Goal: Information Seeking & Learning: Learn about a topic

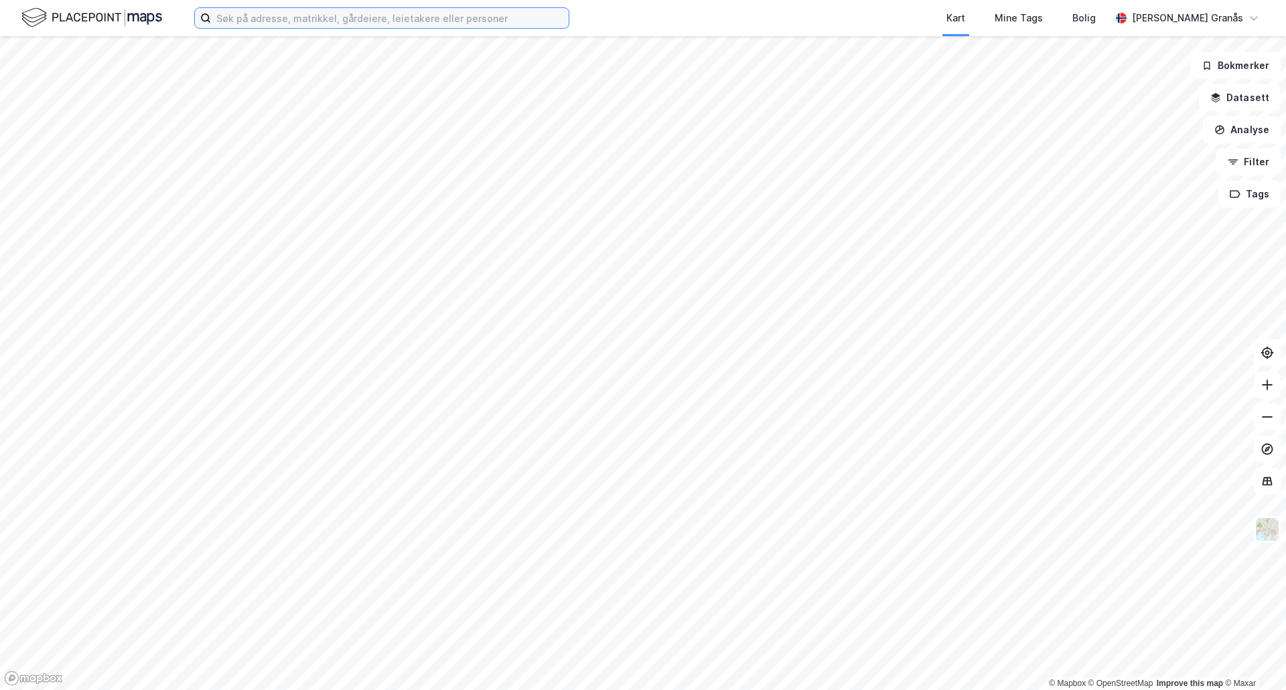
click at [401, 12] on input at bounding box center [390, 18] width 358 height 20
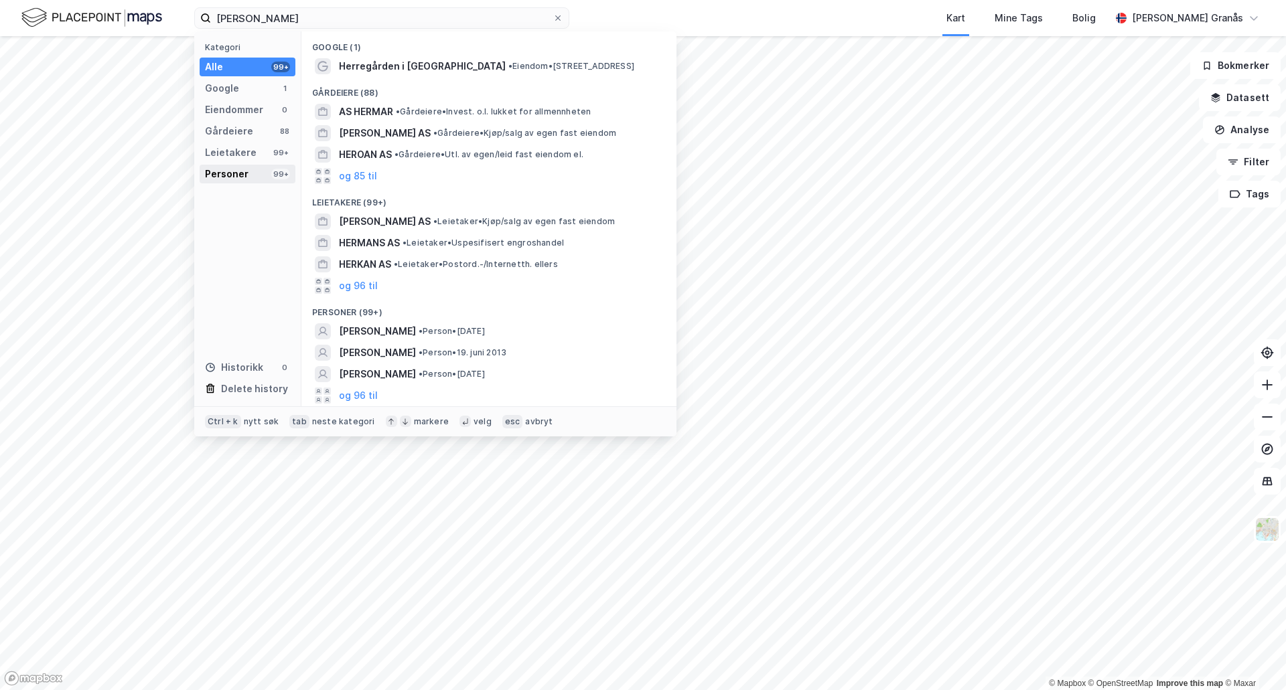
click at [237, 177] on div "Personer" at bounding box center [227, 174] width 44 height 16
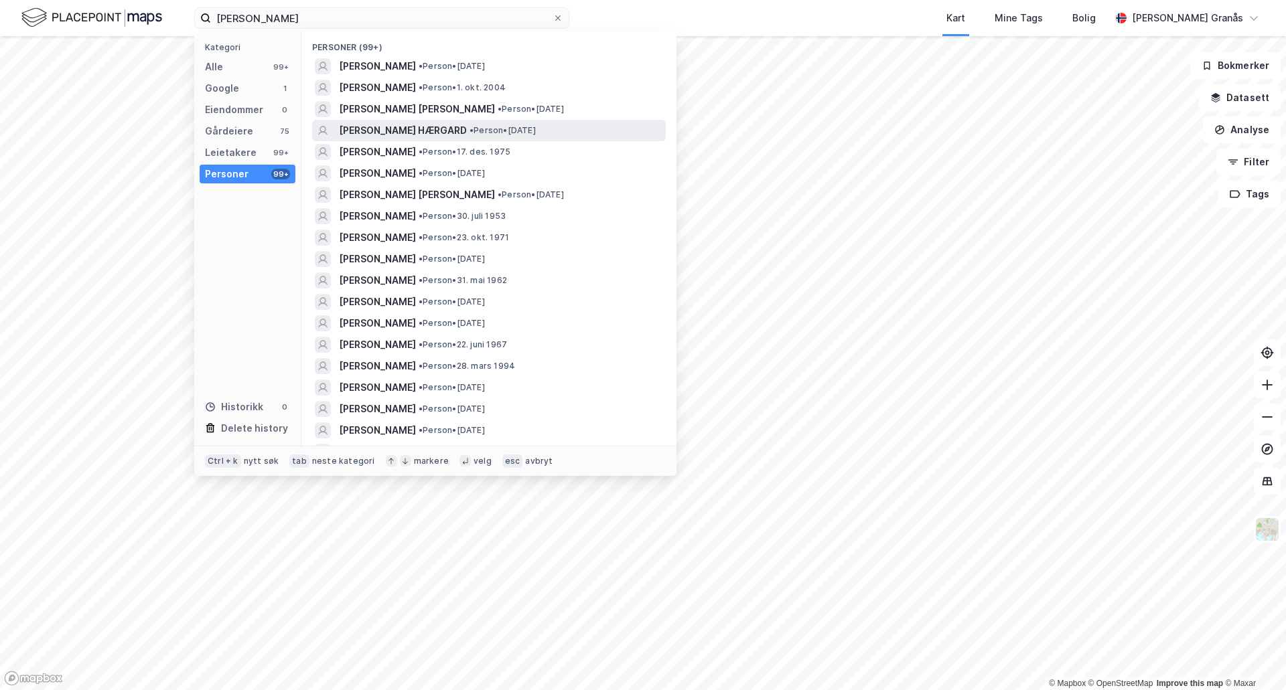
click at [393, 127] on span "[PERSON_NAME] HÆRGARD" at bounding box center [403, 131] width 128 height 16
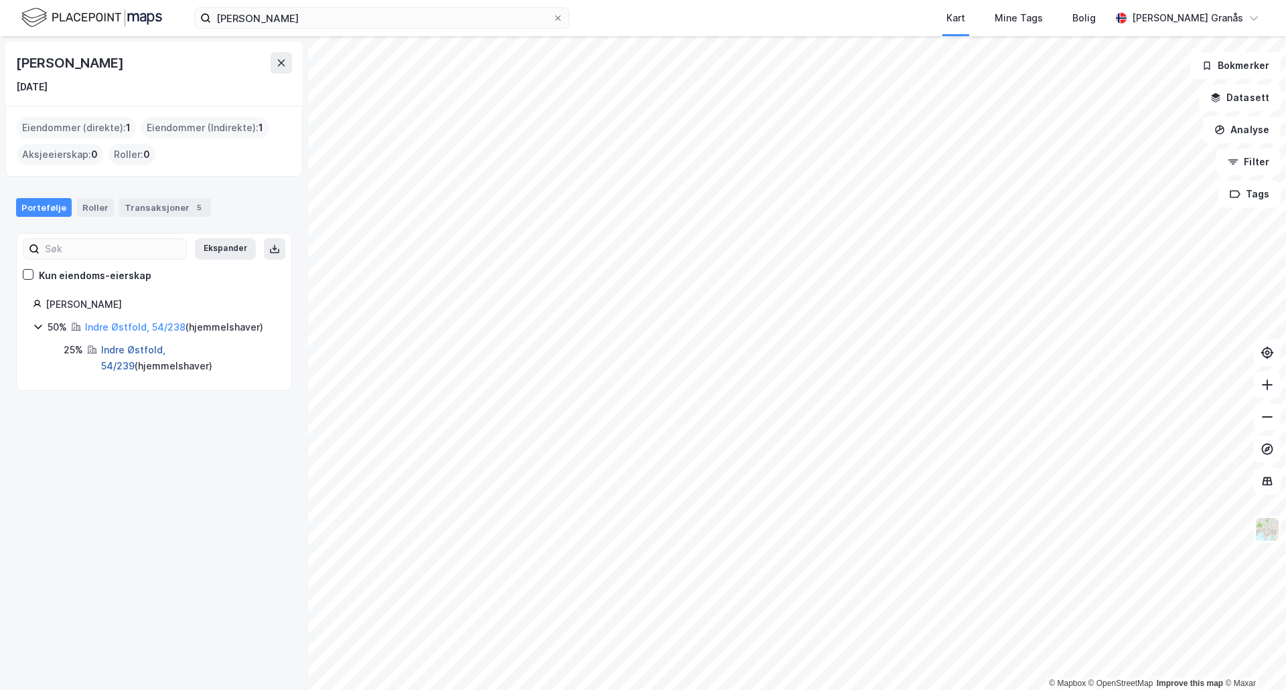
click at [133, 347] on link "Indre Østfold, 54/239" at bounding box center [133, 357] width 64 height 27
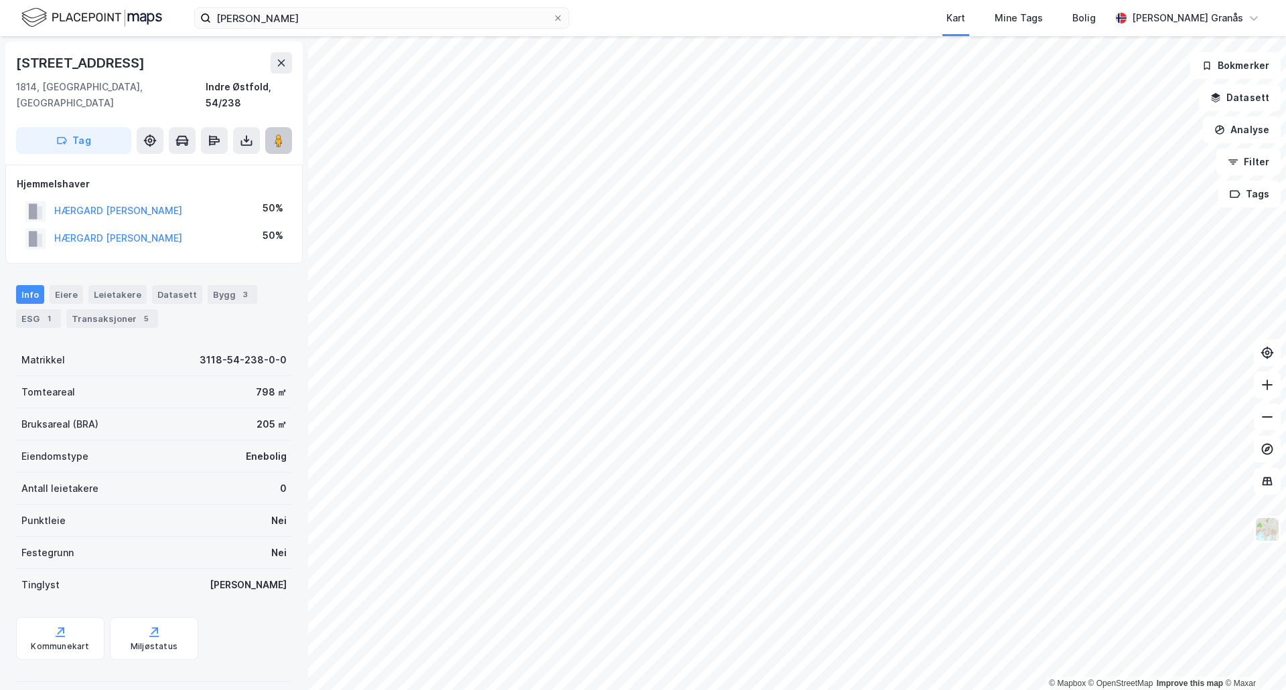
click at [284, 134] on icon at bounding box center [278, 140] width 13 height 13
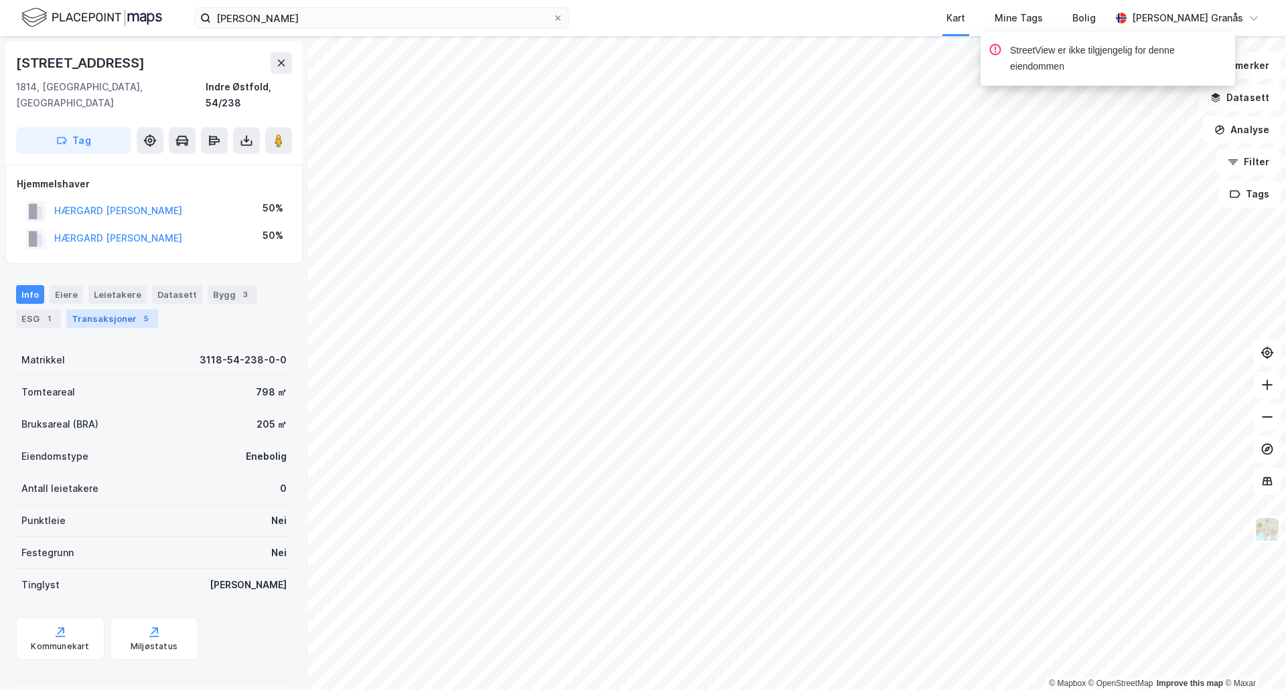
click at [121, 309] on div "Transaksjoner 5" at bounding box center [112, 318] width 92 height 19
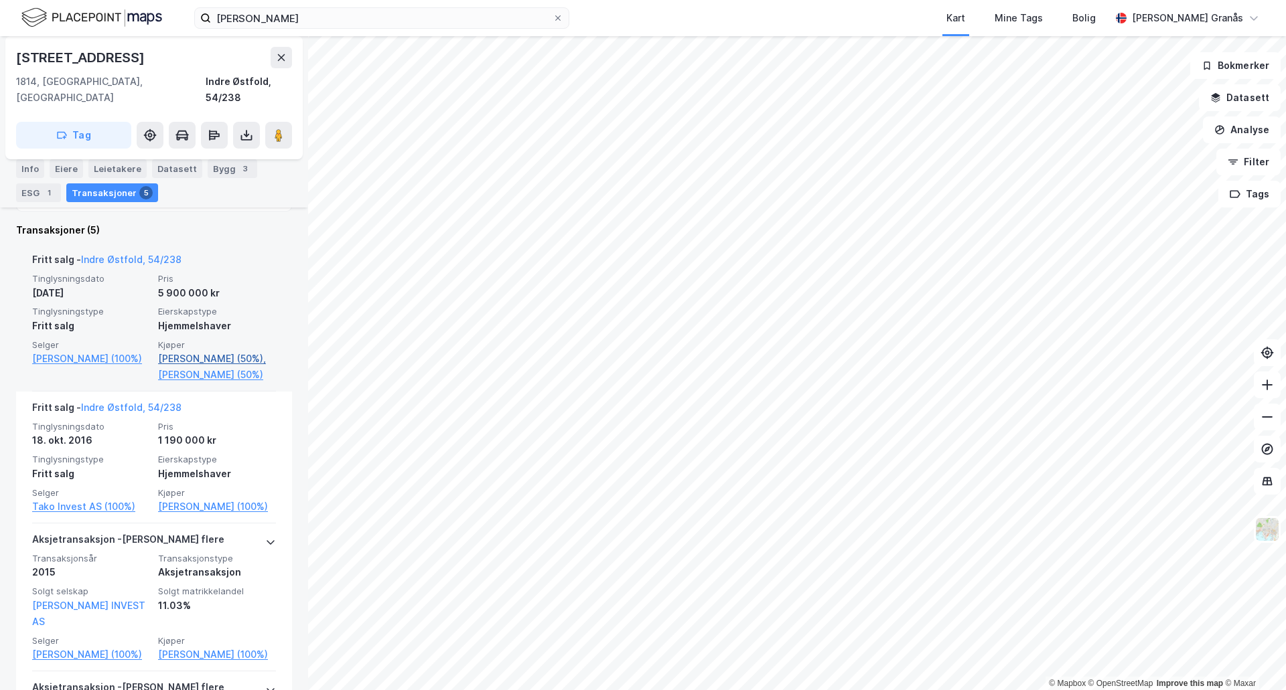
scroll to position [201, 0]
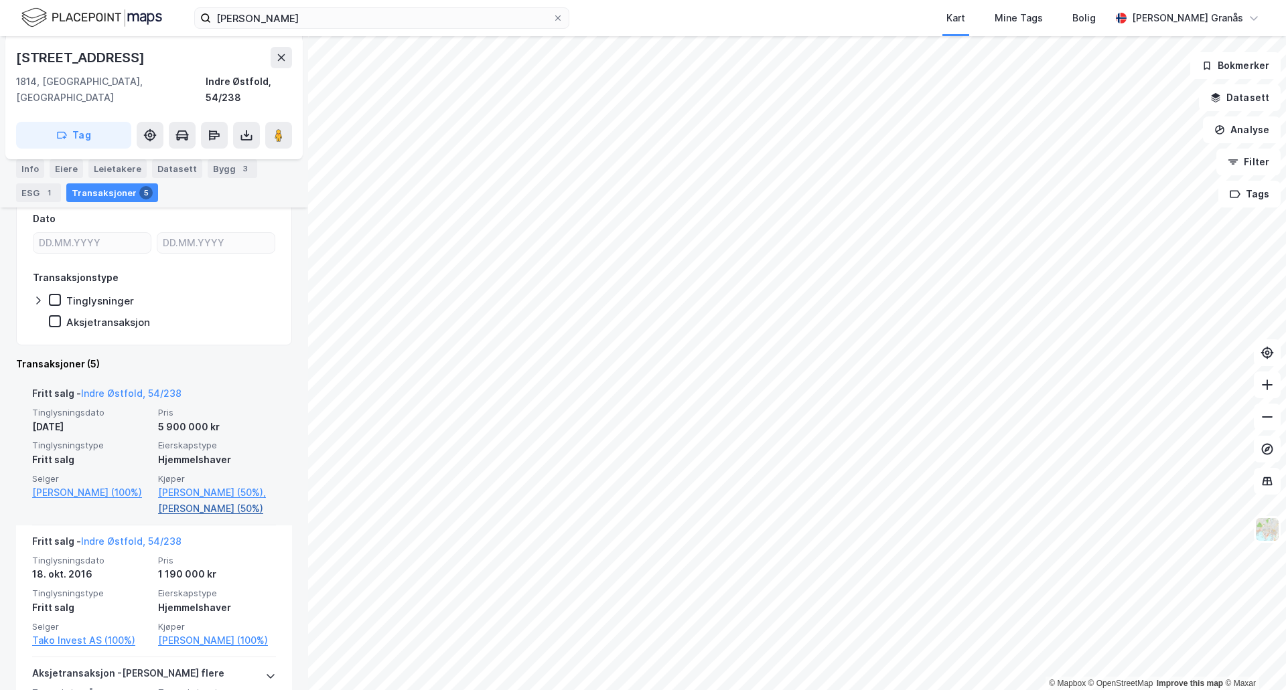
click at [214, 506] on link "[PERSON_NAME] (50%)" at bounding box center [217, 509] width 118 height 16
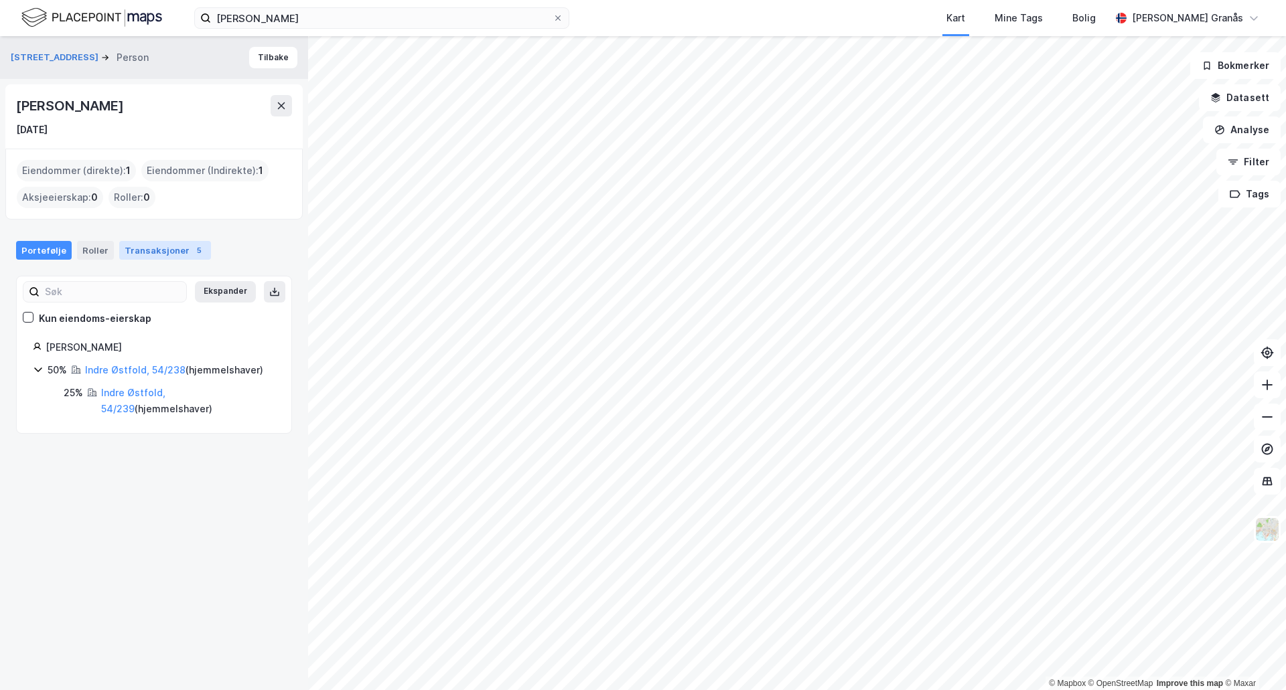
click at [165, 249] on div "Transaksjoner 5" at bounding box center [165, 250] width 92 height 19
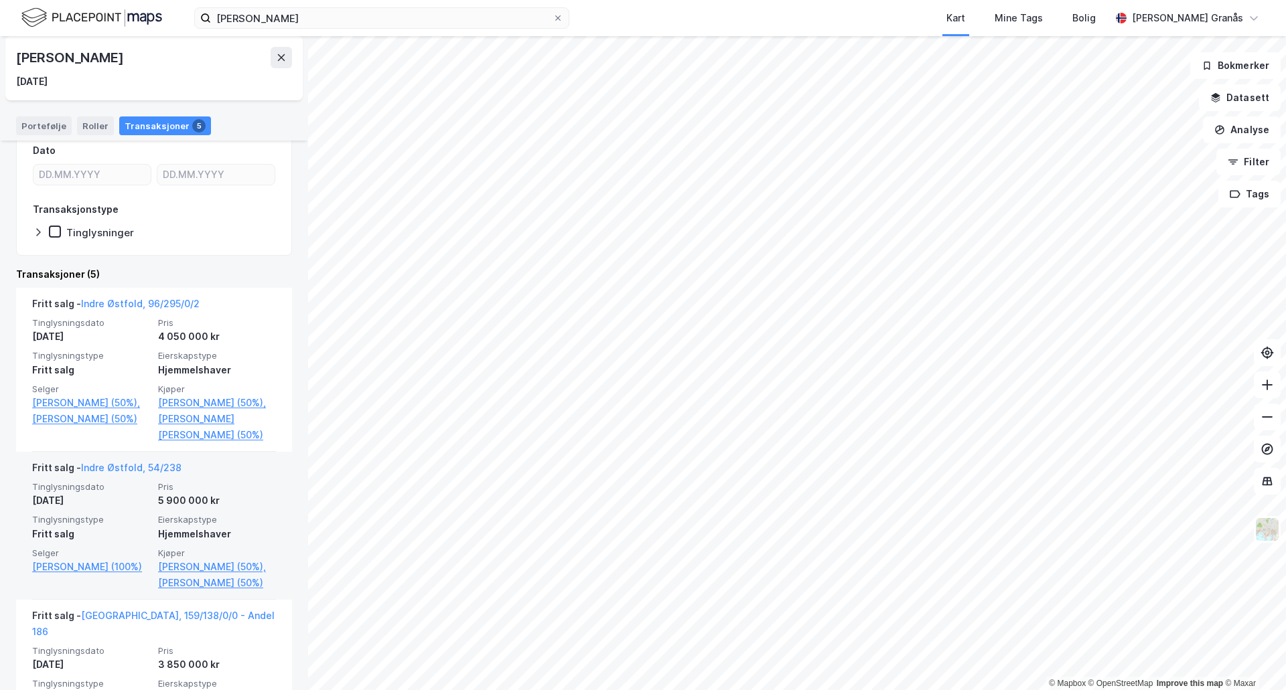
scroll to position [268, 0]
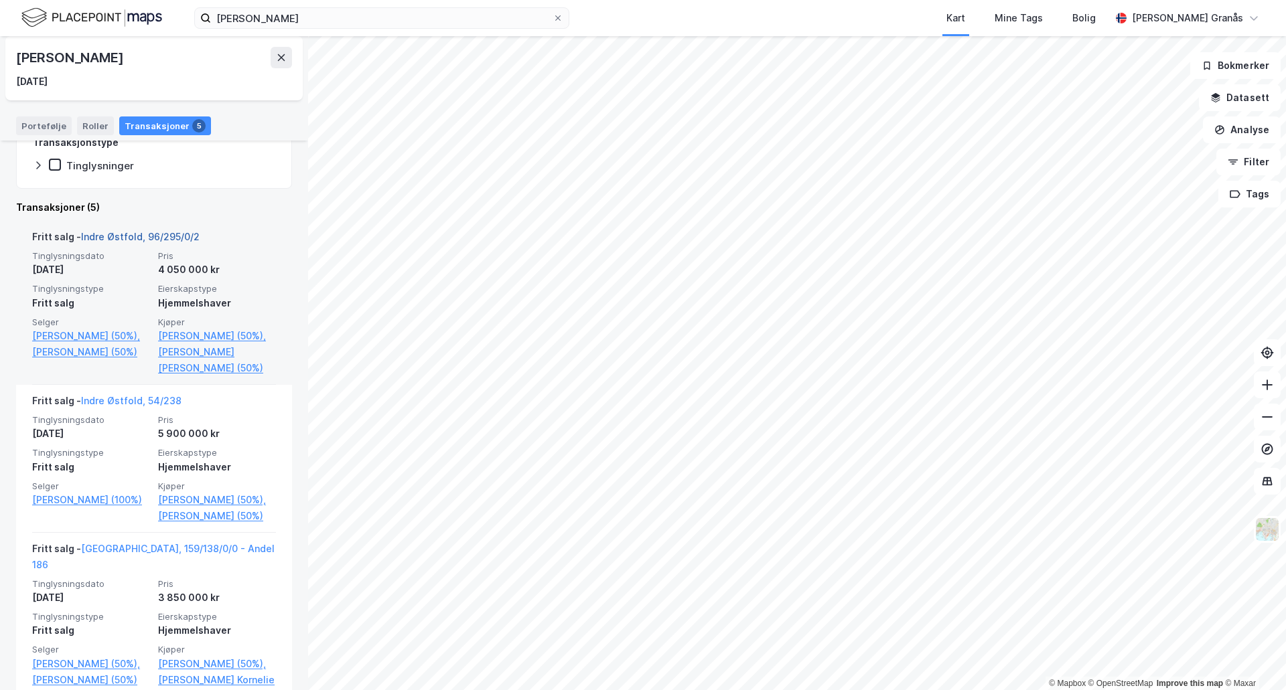
click at [135, 231] on link "Indre Østfold, 96/295/0/2" at bounding box center [140, 236] width 119 height 11
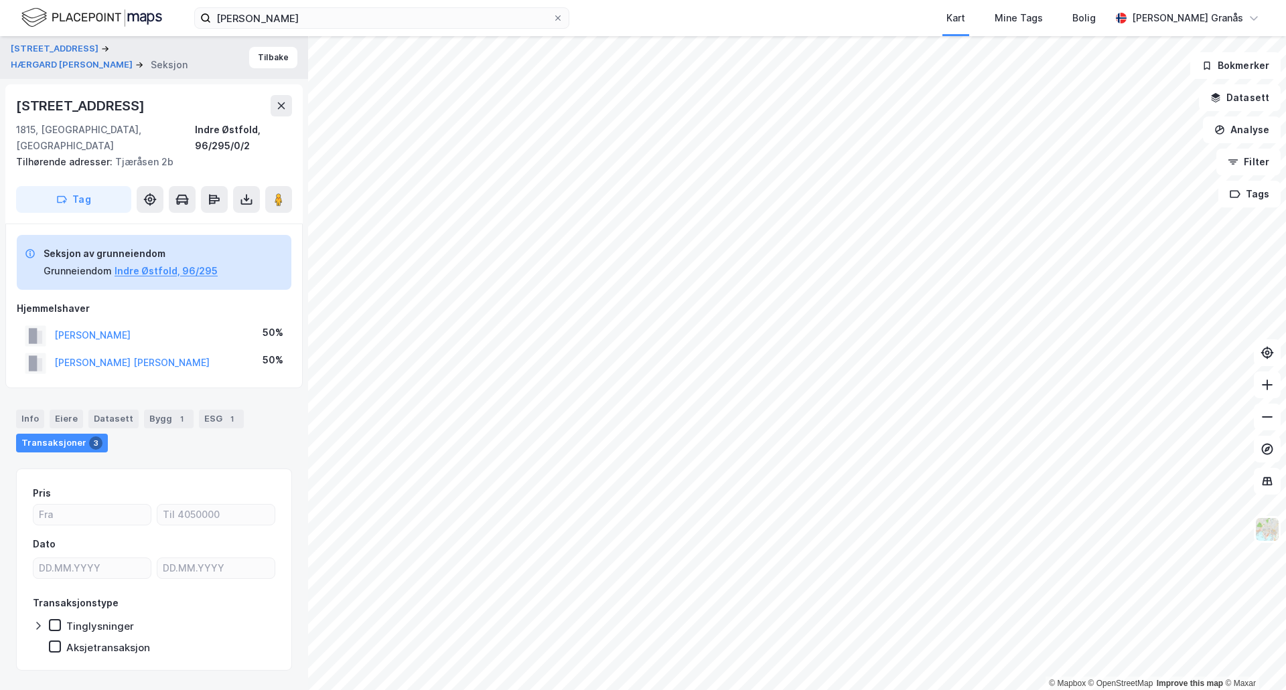
scroll to position [13, 0]
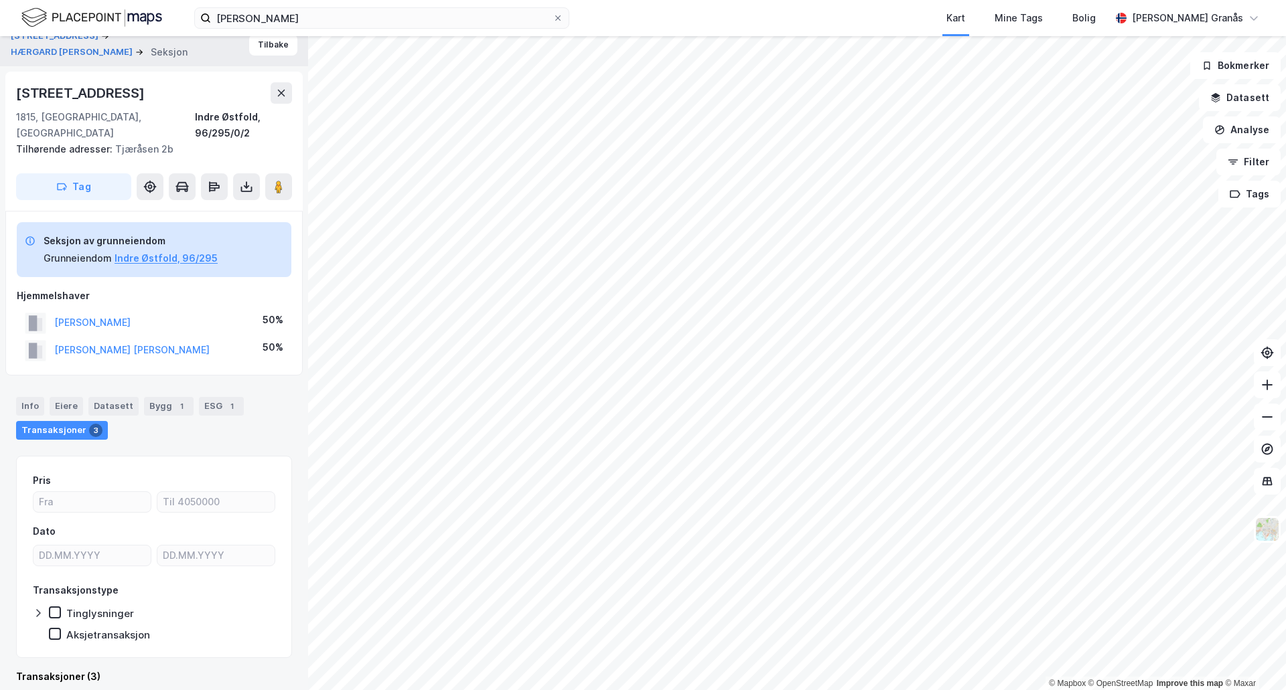
click at [655, 362] on div "© Mapbox © OpenStreetMap Improve this map © Maxar [STREET_ADDRESS] HÆRGARD [PER…" at bounding box center [643, 363] width 1286 height 654
click at [246, 185] on icon at bounding box center [246, 186] width 5 height 3
click at [282, 180] on image at bounding box center [279, 186] width 8 height 13
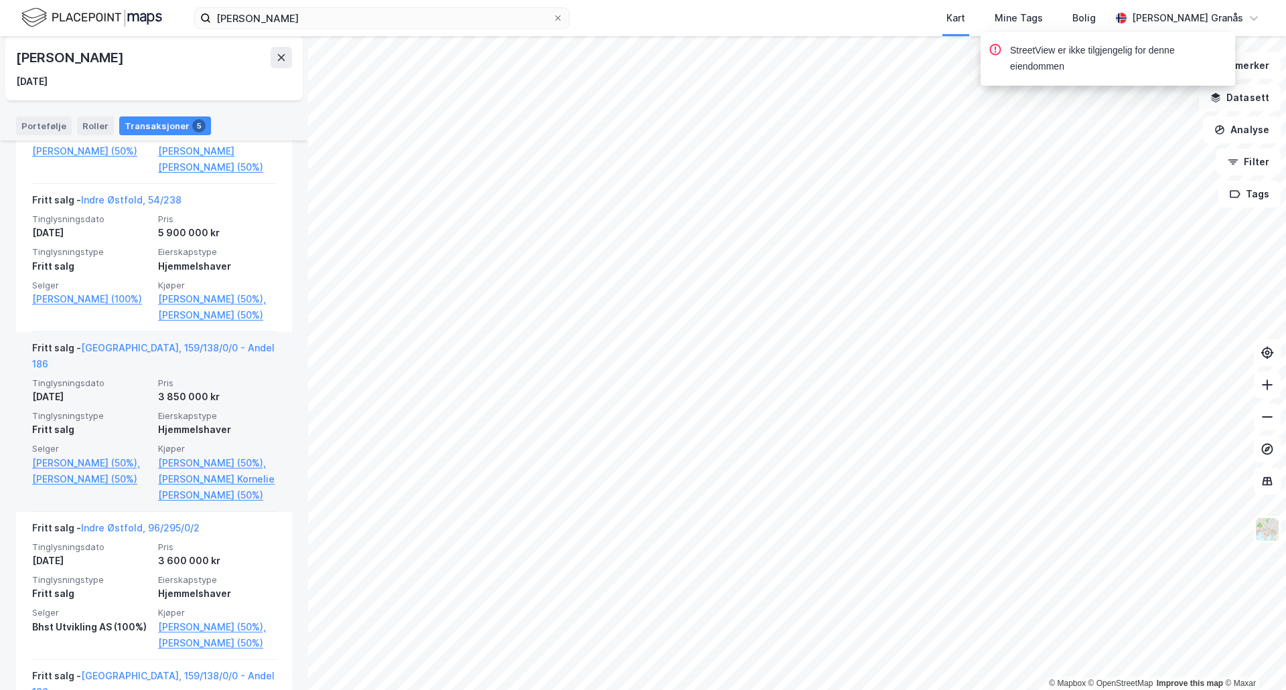
scroll to position [714, 0]
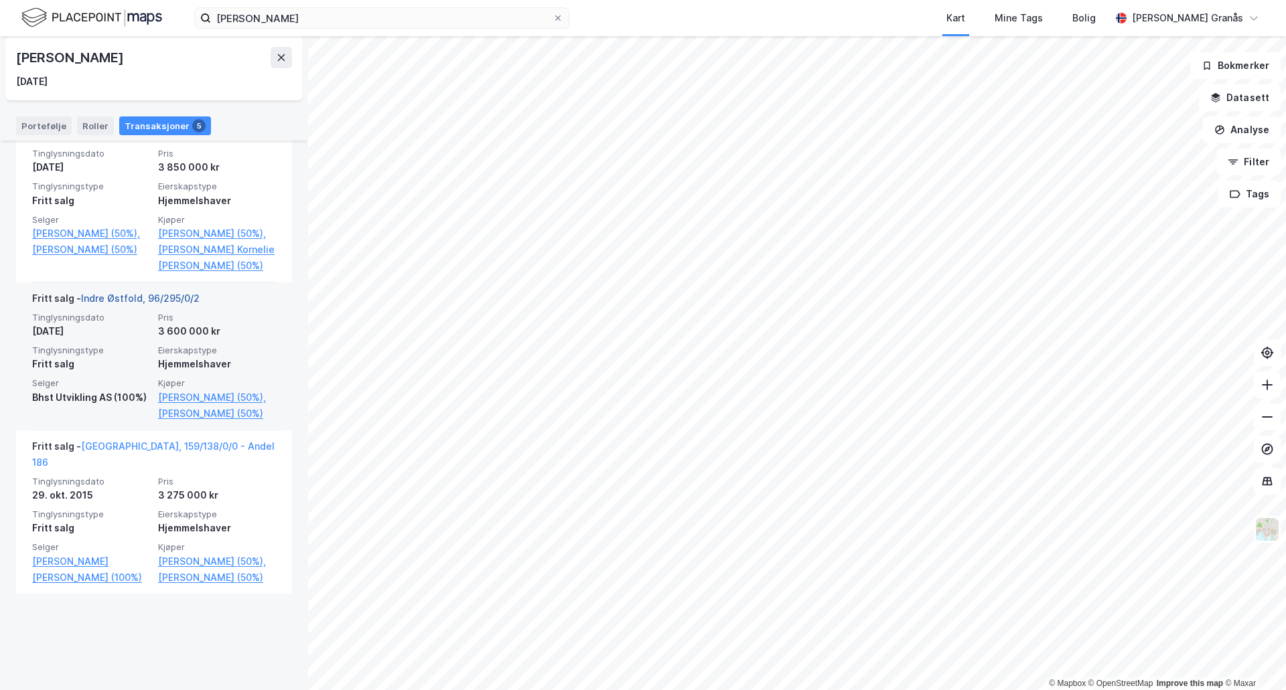
click at [140, 304] on link "Indre Østfold, 96/295/0/2" at bounding box center [140, 298] width 119 height 11
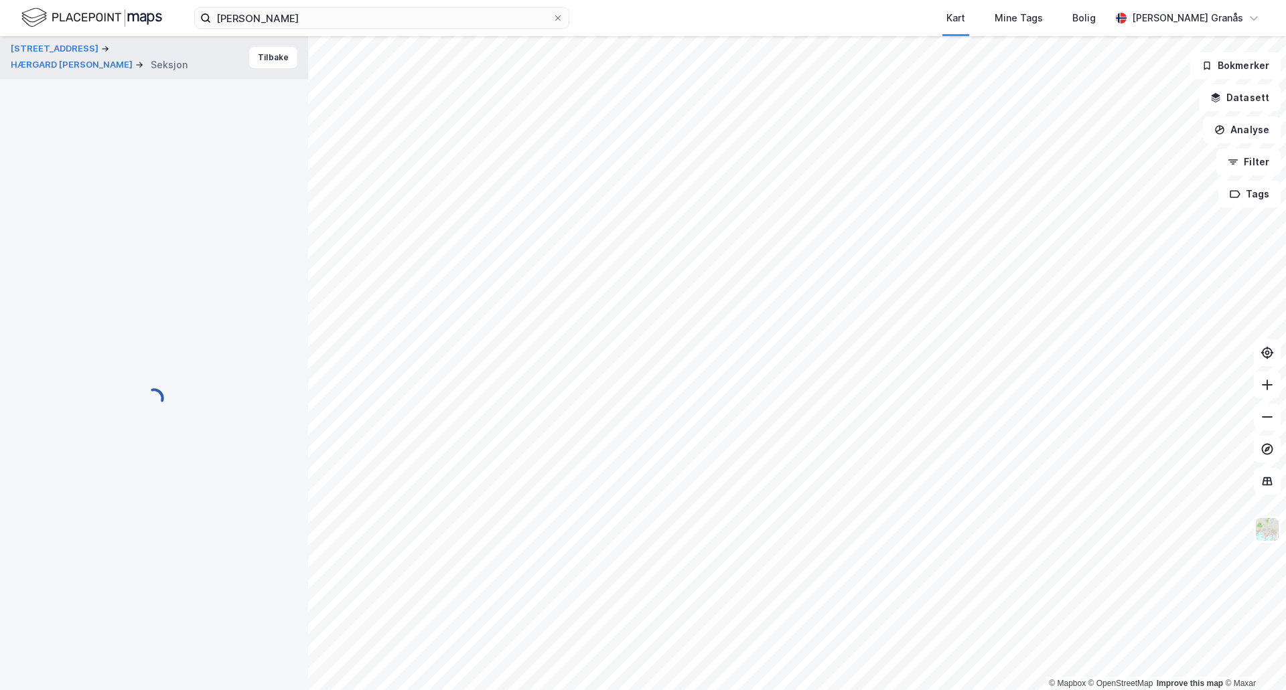
scroll to position [13, 0]
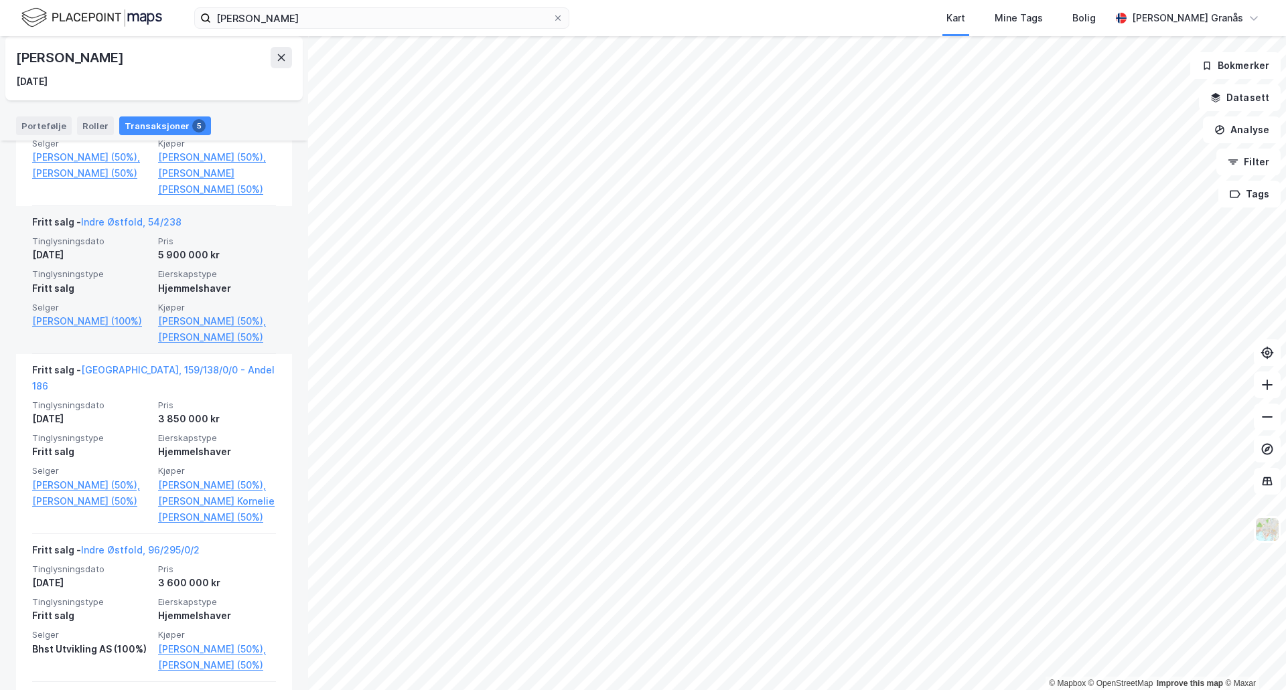
scroll to position [313, 0]
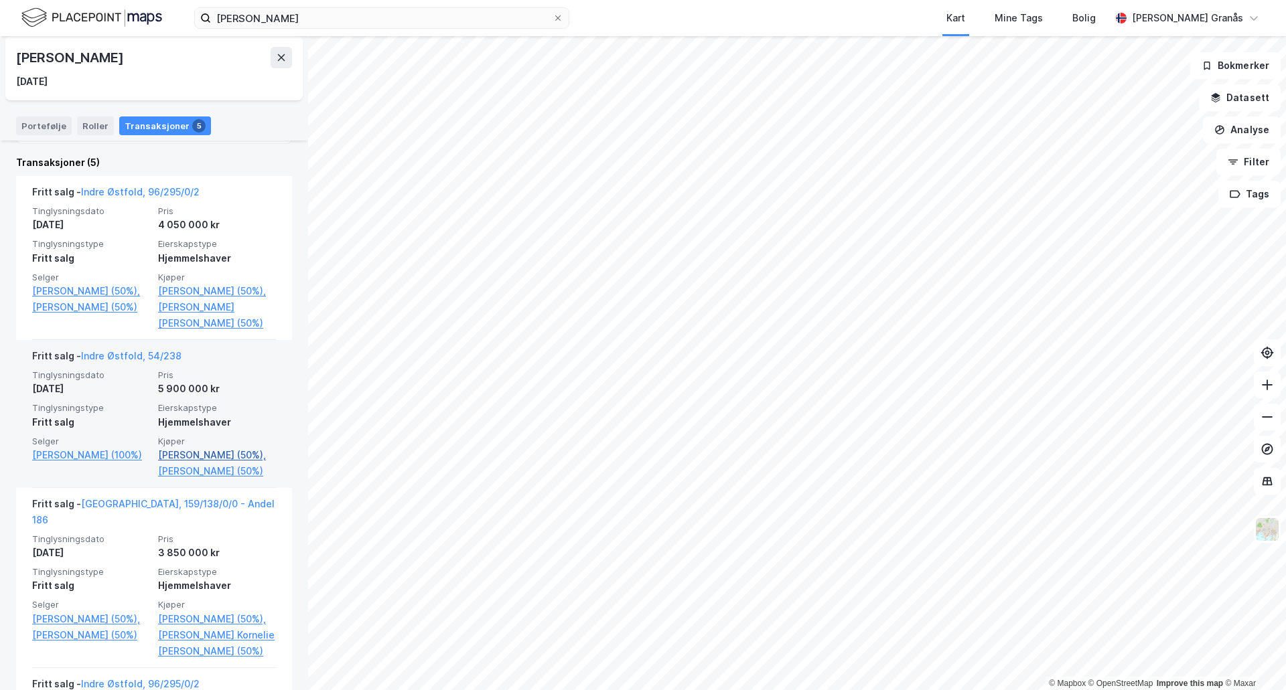
click at [208, 463] on link "[PERSON_NAME] (50%)," at bounding box center [217, 455] width 118 height 16
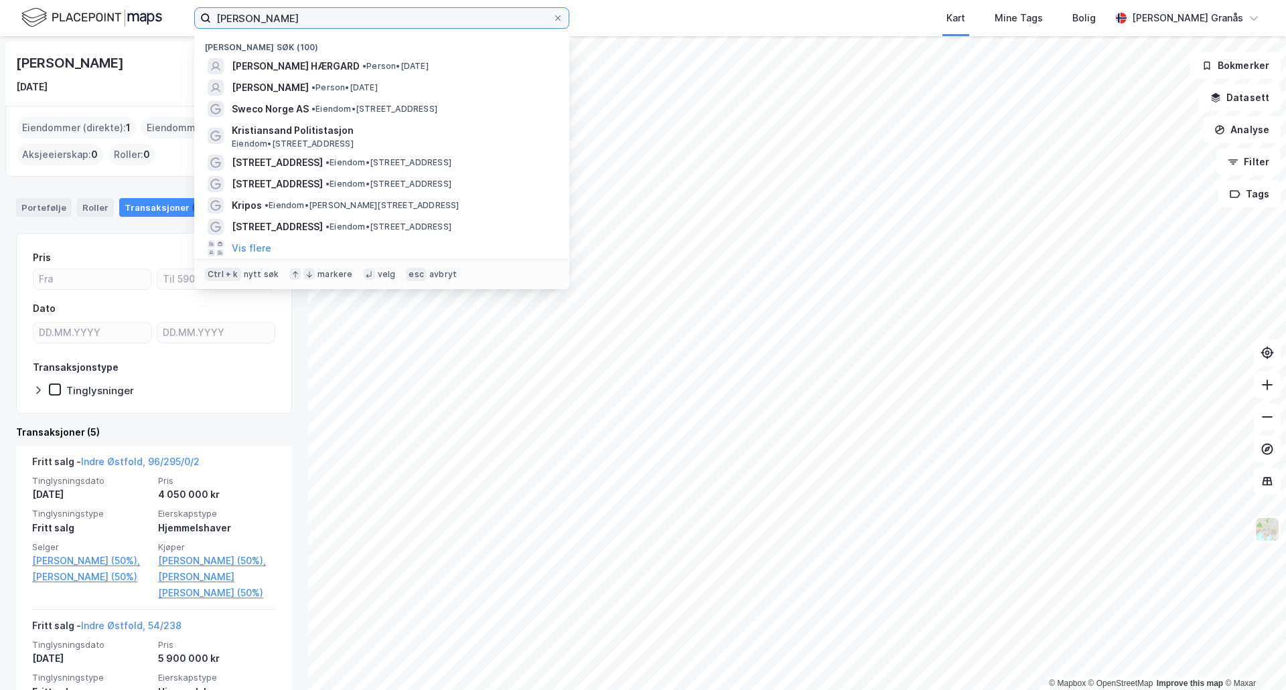
drag, startPoint x: 319, startPoint y: 19, endPoint x: 79, endPoint y: 20, distance: 240.4
click at [79, 20] on div "[PERSON_NAME] søk (100) [PERSON_NAME] HÆRGARD • Person • [DATE] [PERSON_NAME] •…" at bounding box center [643, 18] width 1286 height 36
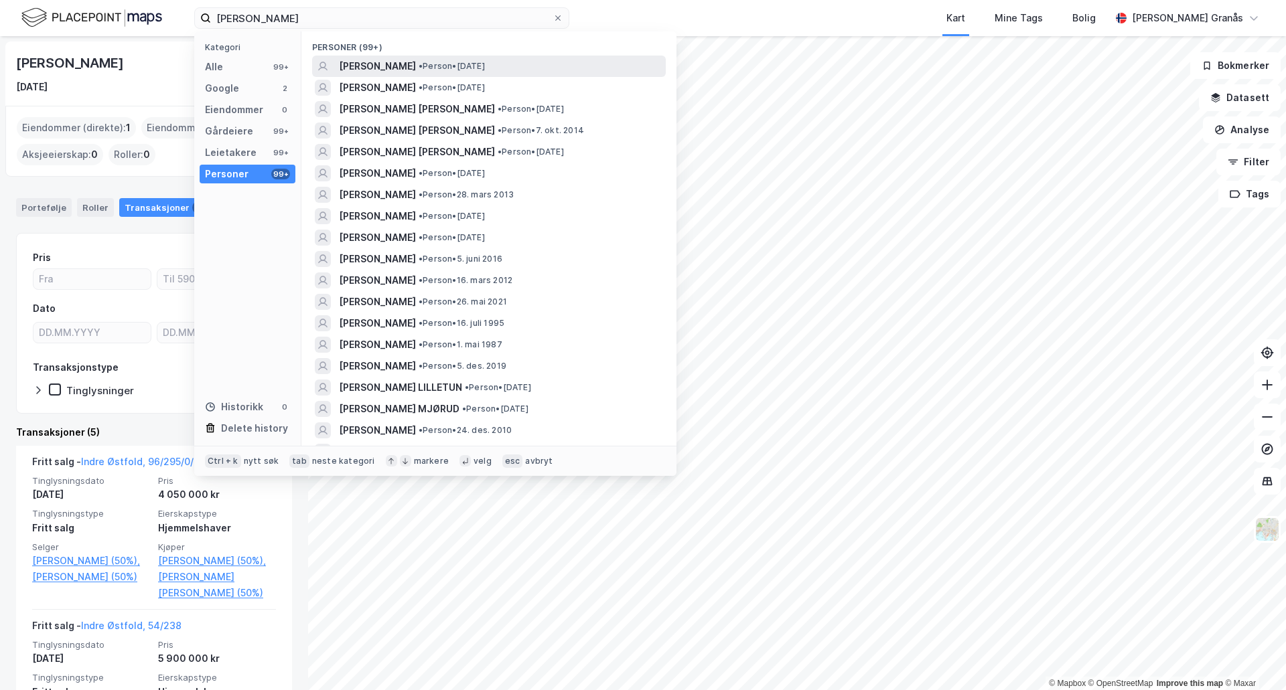
click at [408, 62] on span "[PERSON_NAME]" at bounding box center [377, 66] width 77 height 16
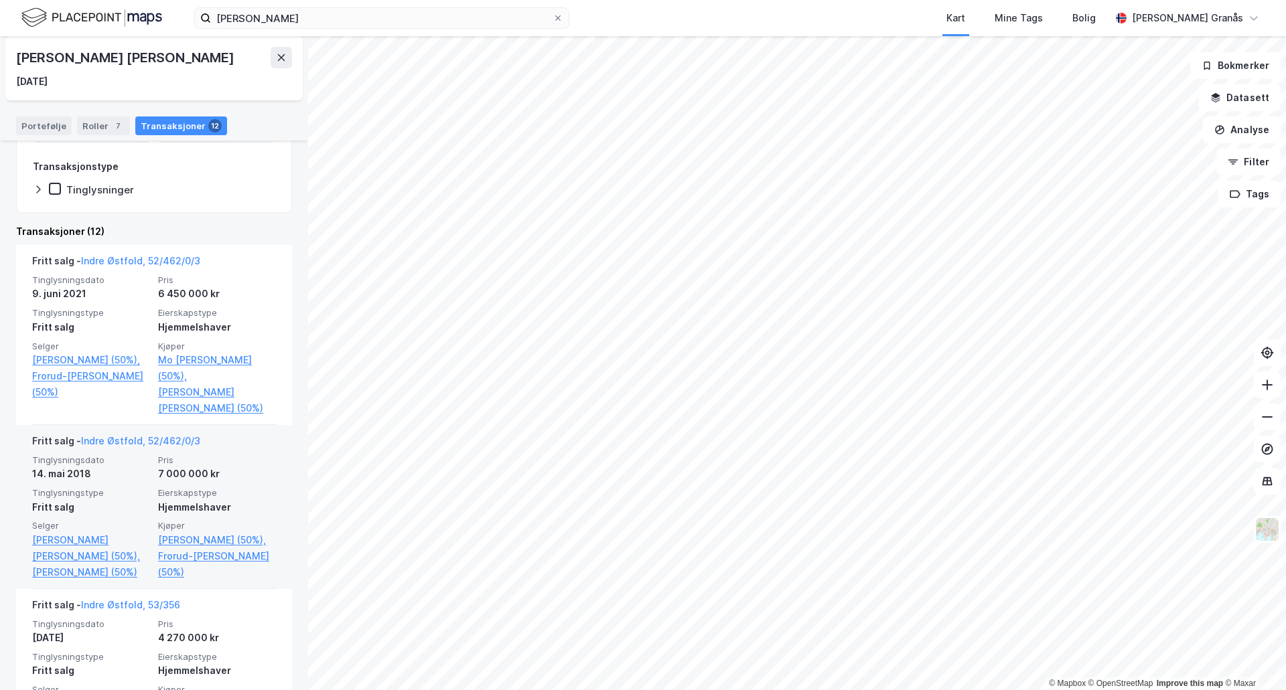
scroll to position [268, 0]
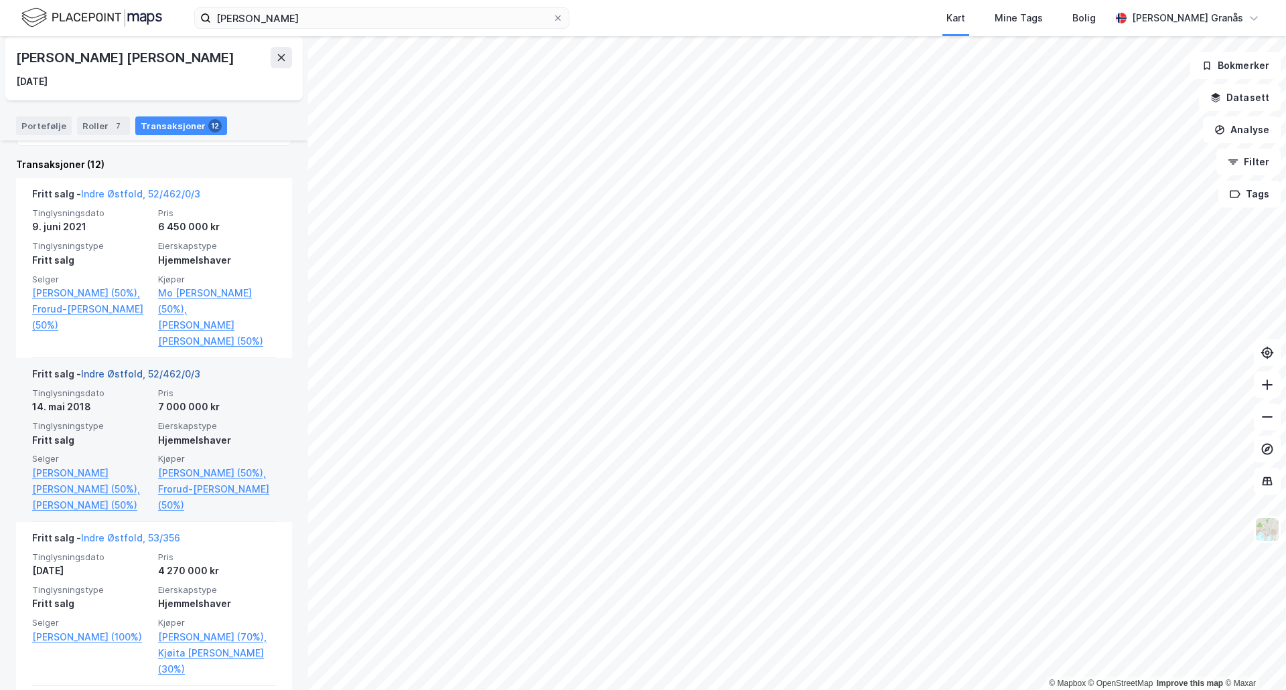
click at [147, 372] on link "Indre Østfold, 52/462/0/3" at bounding box center [140, 373] width 119 height 11
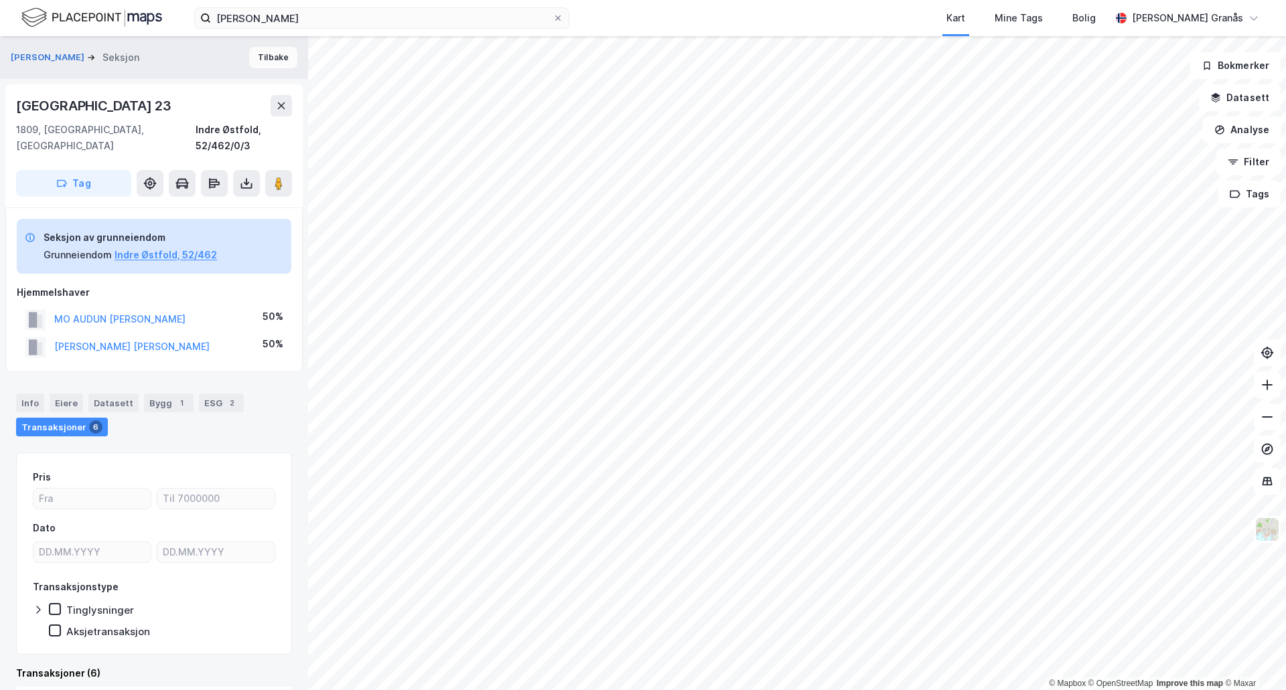
click at [270, 57] on button "Tilbake" at bounding box center [273, 57] width 48 height 21
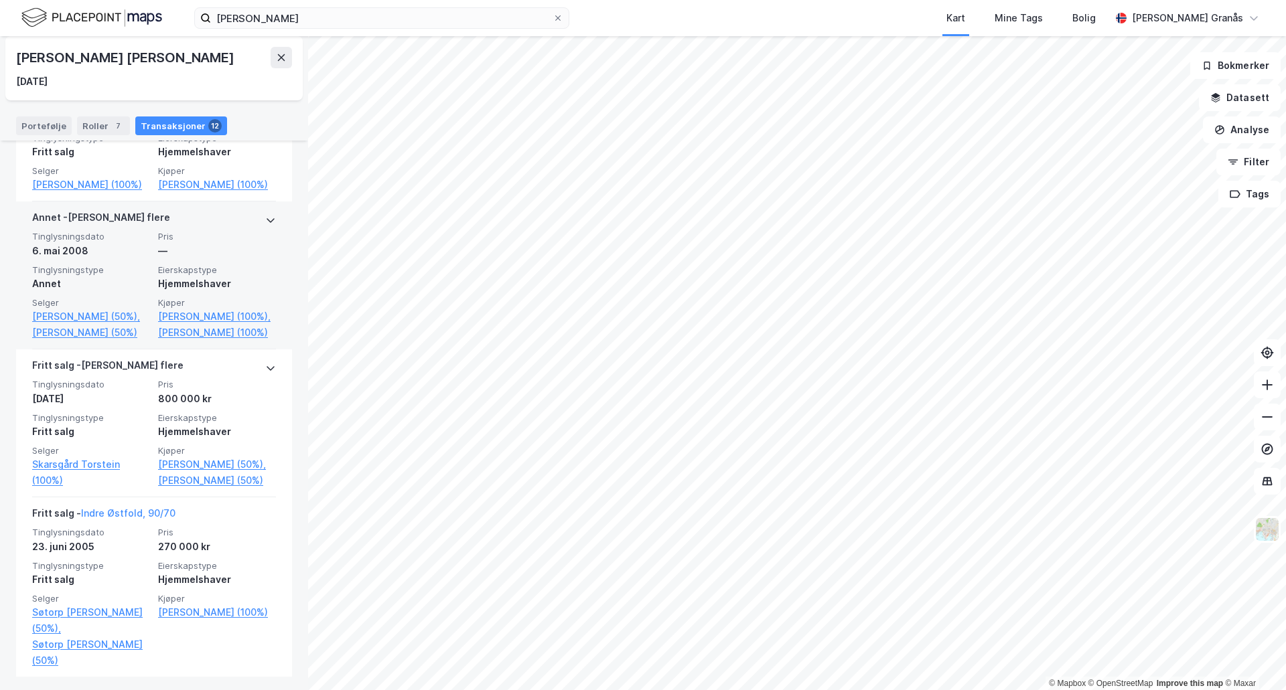
scroll to position [1567, 0]
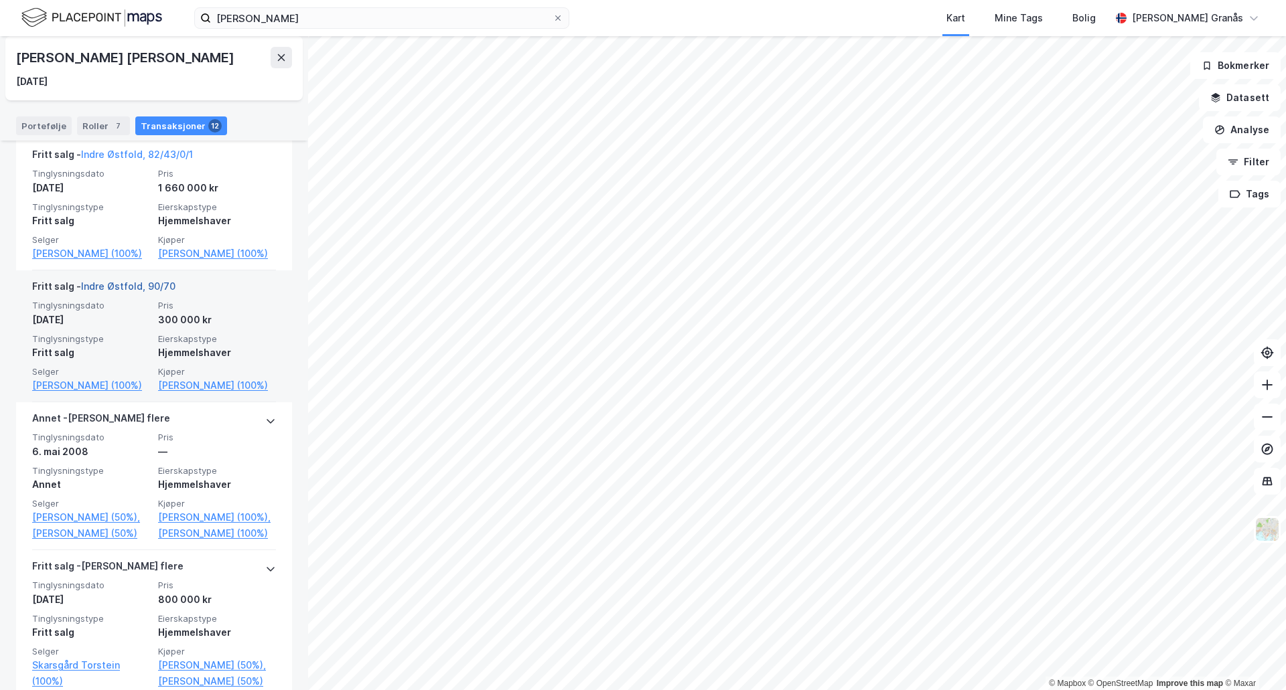
click at [118, 286] on link "Indre Østfold, 90/70" at bounding box center [128, 286] width 94 height 11
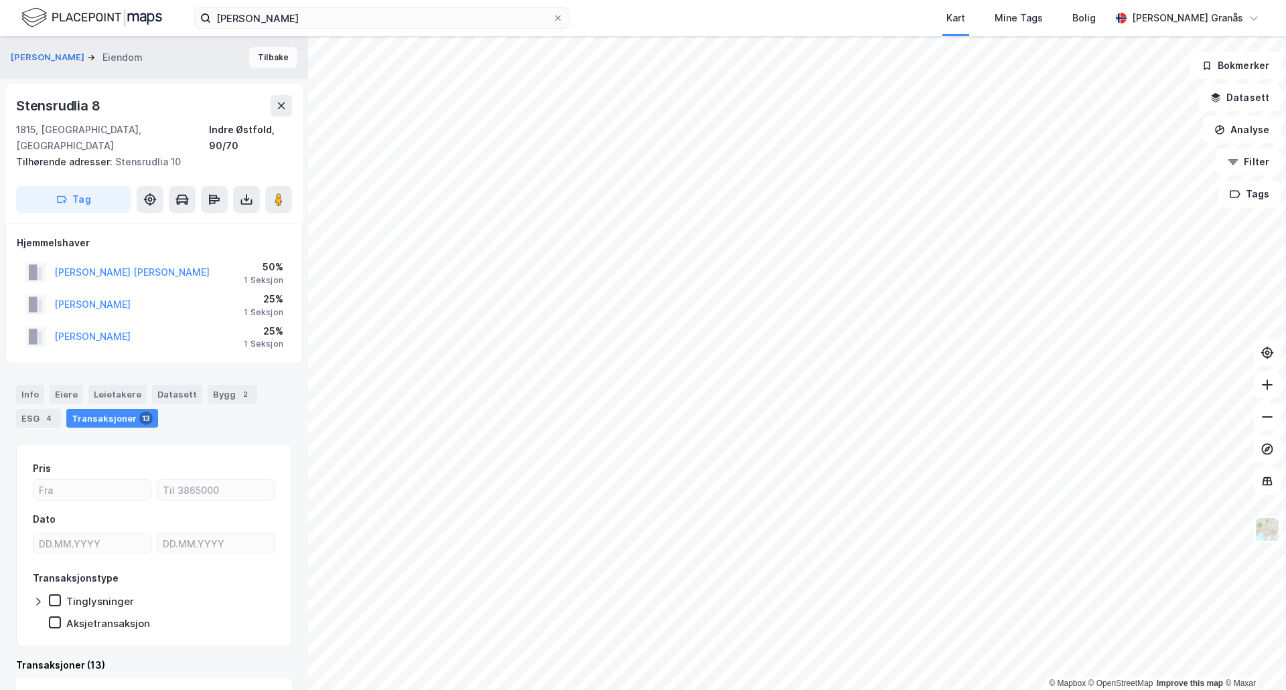
click at [266, 52] on button "Tilbake" at bounding box center [273, 57] width 48 height 21
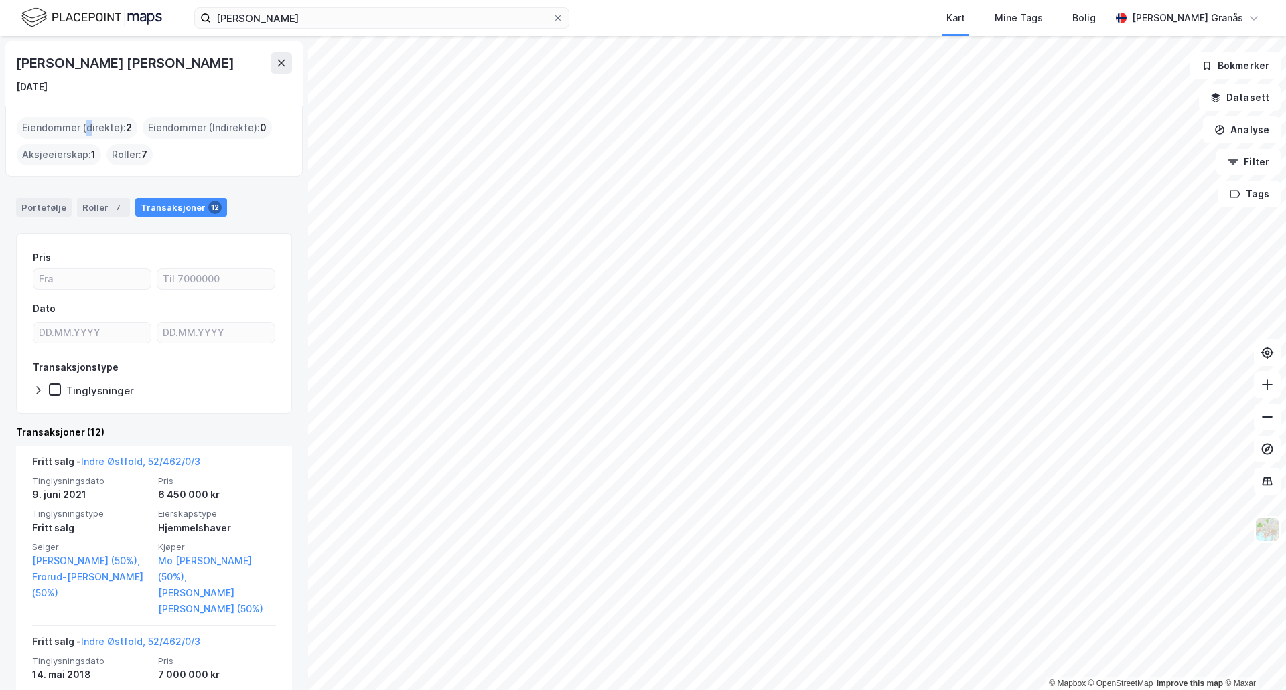
click at [86, 124] on div "Eiendommer (direkte) : 2" at bounding box center [77, 127] width 121 height 21
click at [61, 135] on div "Eiendommer (direkte) : 2" at bounding box center [77, 127] width 121 height 21
click at [33, 199] on div "Portefølje" at bounding box center [44, 207] width 56 height 19
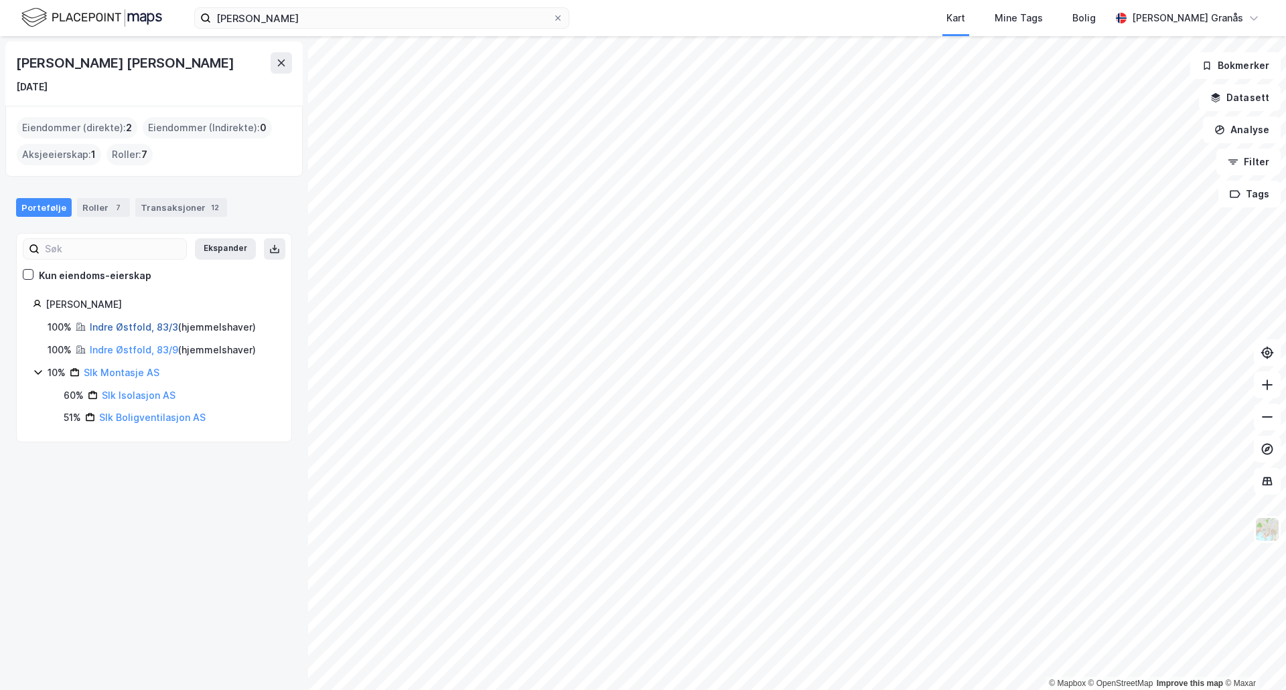
click at [116, 323] on link "Indre Østfold, 83/3" at bounding box center [134, 326] width 88 height 11
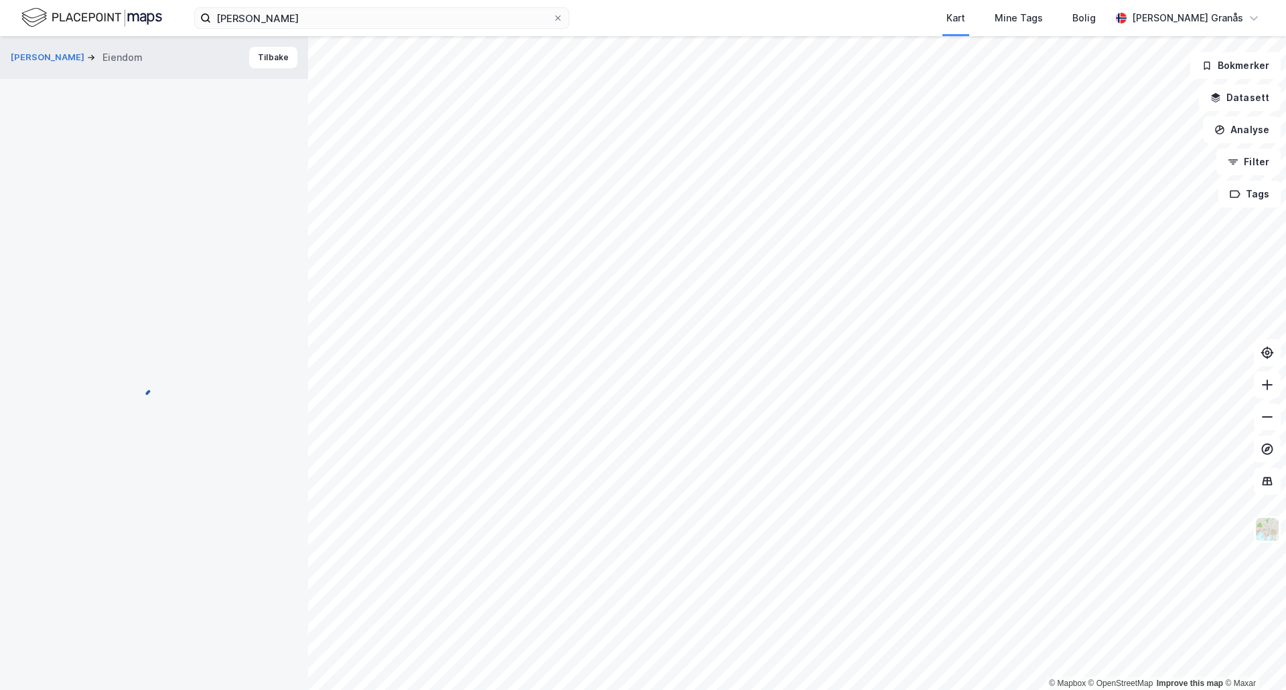
scroll to position [13, 0]
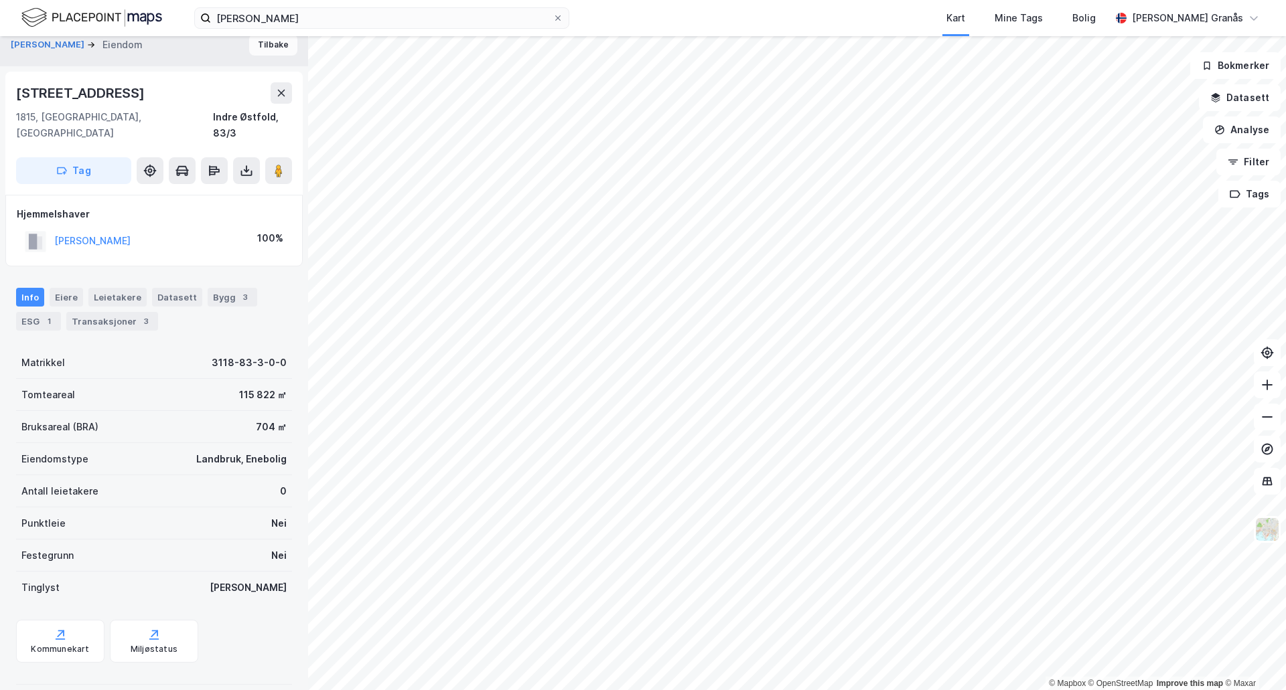
click at [262, 50] on button "Tilbake" at bounding box center [273, 44] width 48 height 21
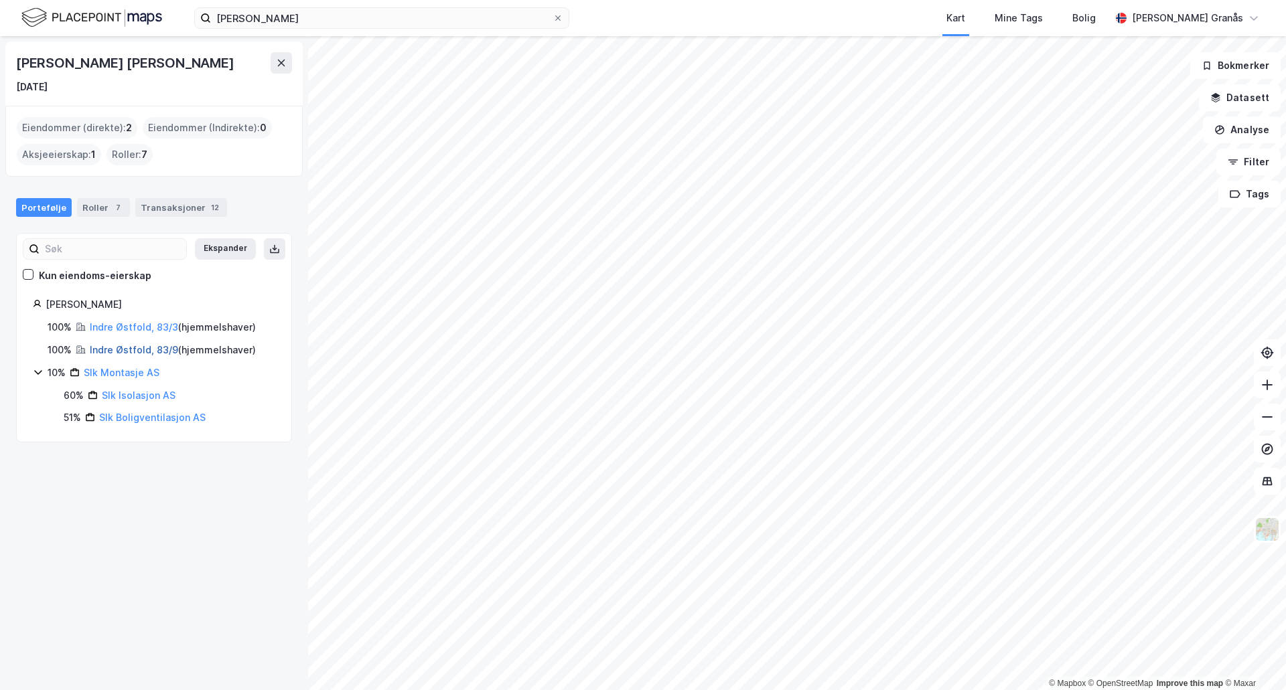
click at [126, 349] on link "Indre Østfold, 83/9" at bounding box center [134, 349] width 88 height 11
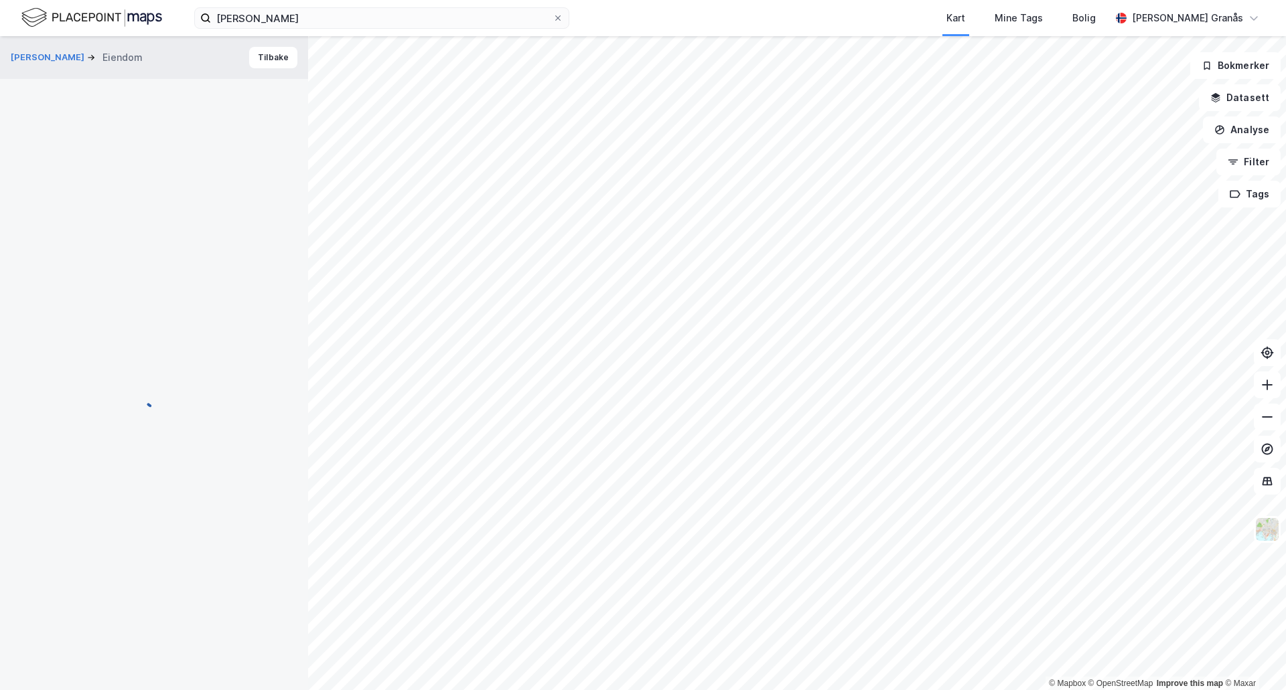
scroll to position [11, 0]
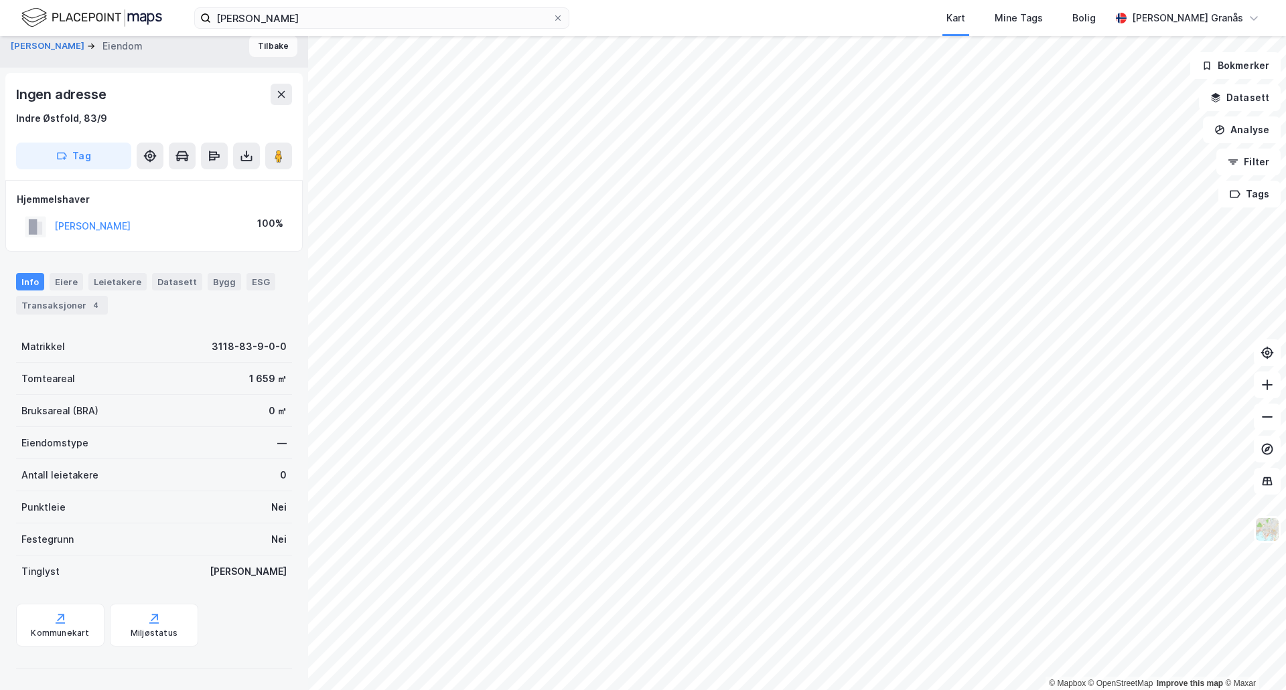
click at [256, 48] on button "Tilbake" at bounding box center [273, 45] width 48 height 21
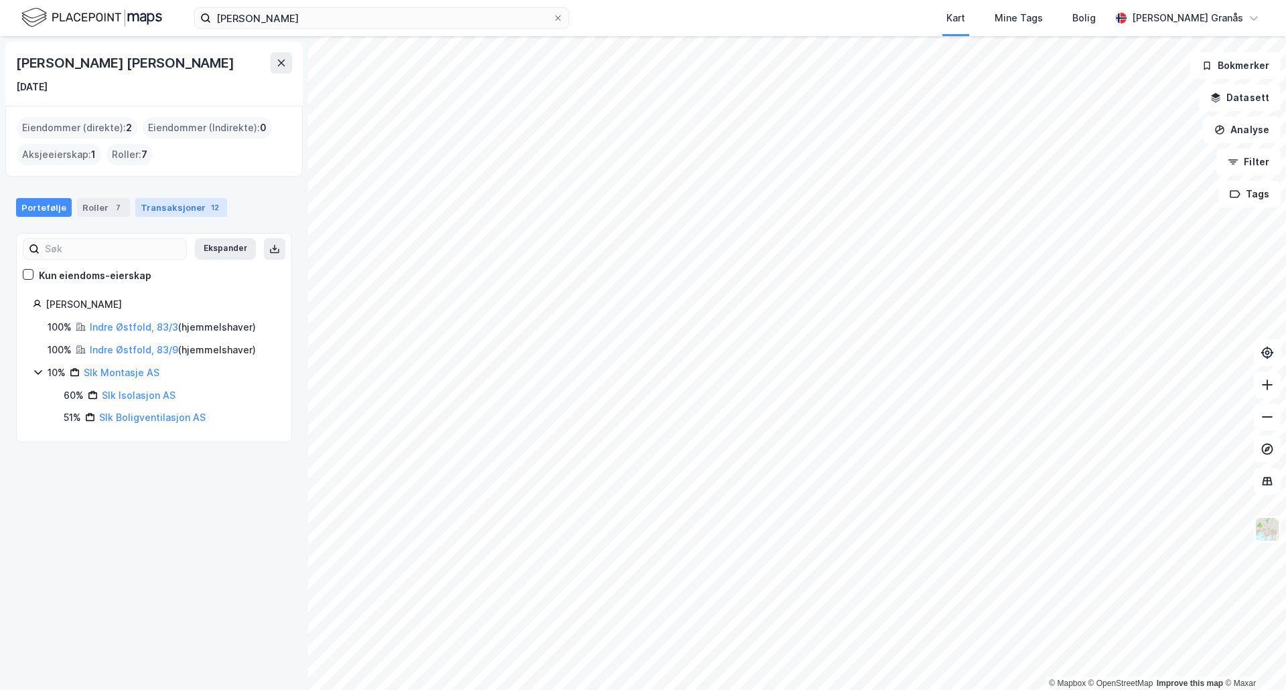
drag, startPoint x: 167, startPoint y: 213, endPoint x: 167, endPoint y: 226, distance: 12.7
click at [167, 212] on div "Transaksjoner 12" at bounding box center [181, 207] width 92 height 19
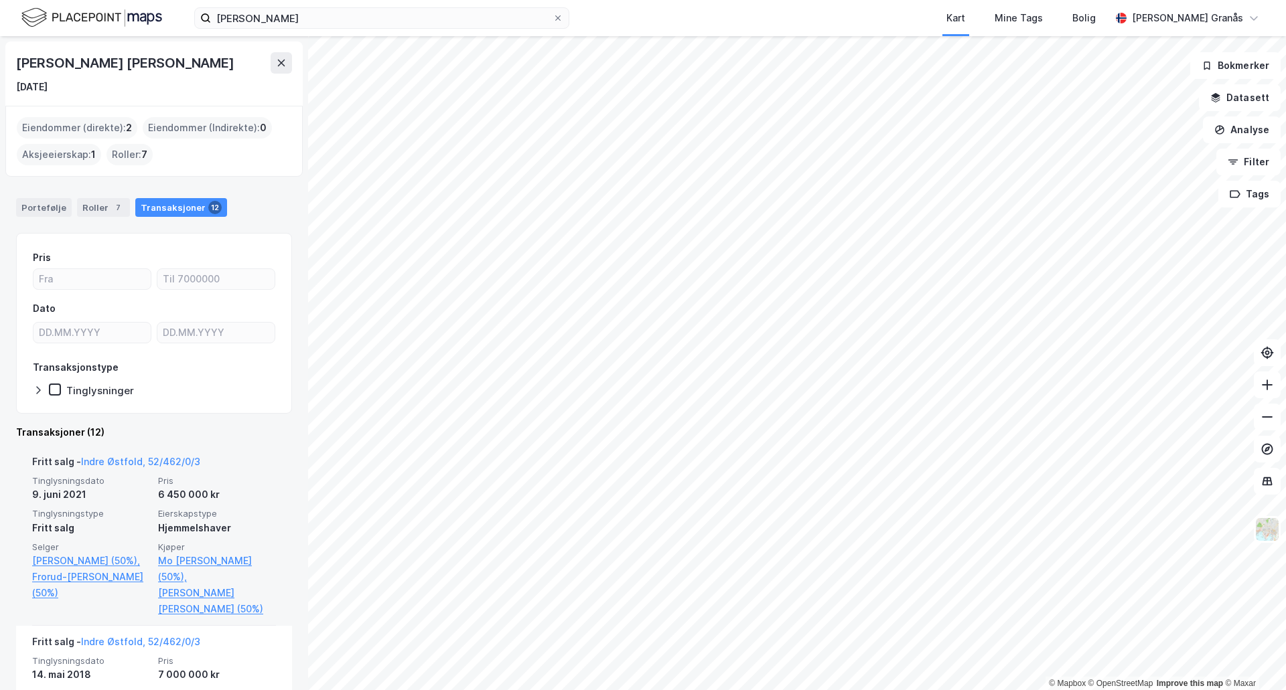
scroll to position [67, 0]
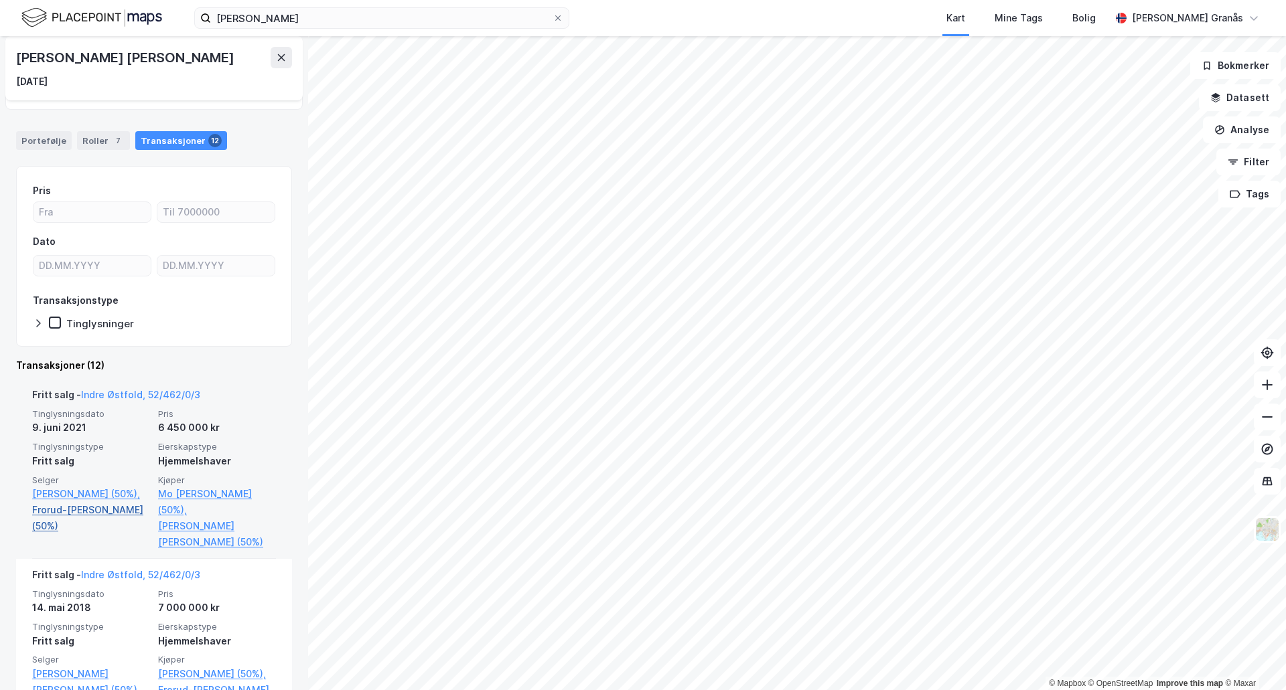
click at [82, 527] on link "Frorud-[PERSON_NAME] (50%)" at bounding box center [91, 518] width 118 height 32
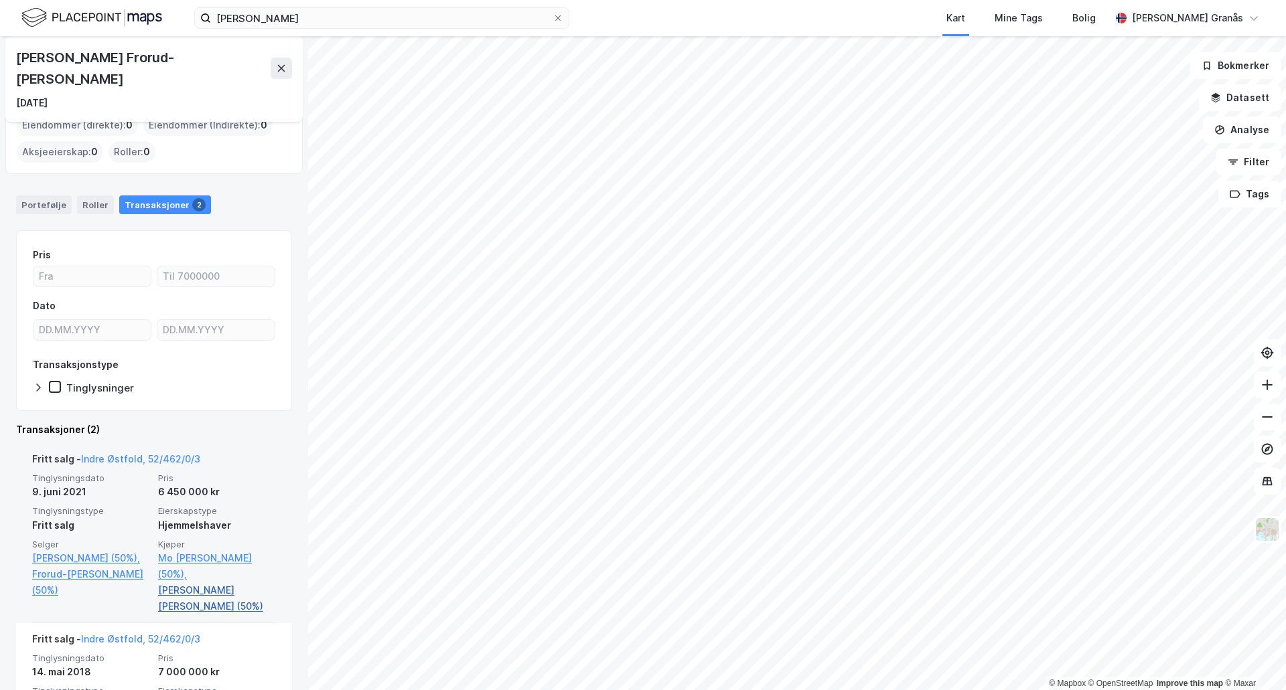
scroll to position [174, 0]
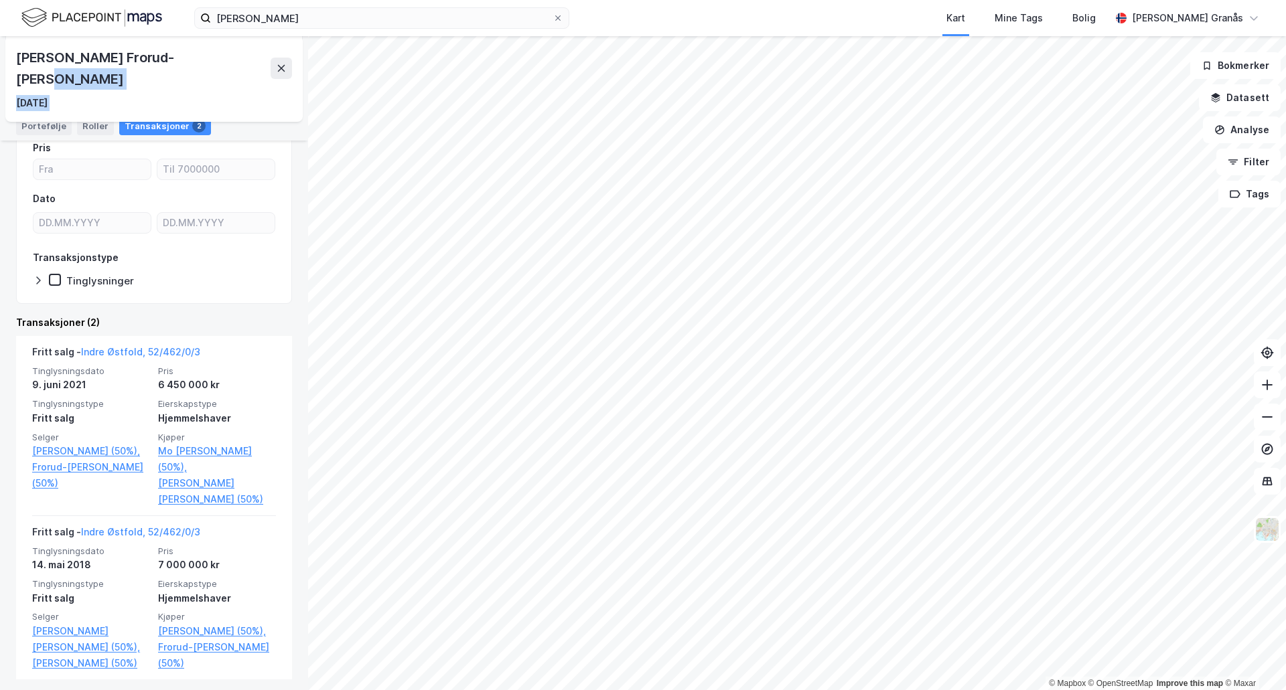
drag, startPoint x: 174, startPoint y: 59, endPoint x: 5, endPoint y: 60, distance: 169.4
click at [5, 59] on div "[PERSON_NAME] Person [PERSON_NAME] [PERSON_NAME] Frorud-[PERSON_NAME] [DATE] Ei…" at bounding box center [154, 363] width 308 height 654
drag, startPoint x: 42, startPoint y: 52, endPoint x: 25, endPoint y: 55, distance: 16.3
click at [41, 52] on div "[PERSON_NAME] Frorud-[PERSON_NAME]" at bounding box center [143, 68] width 254 height 43
drag, startPoint x: 17, startPoint y: 56, endPoint x: 192, endPoint y: 55, distance: 174.8
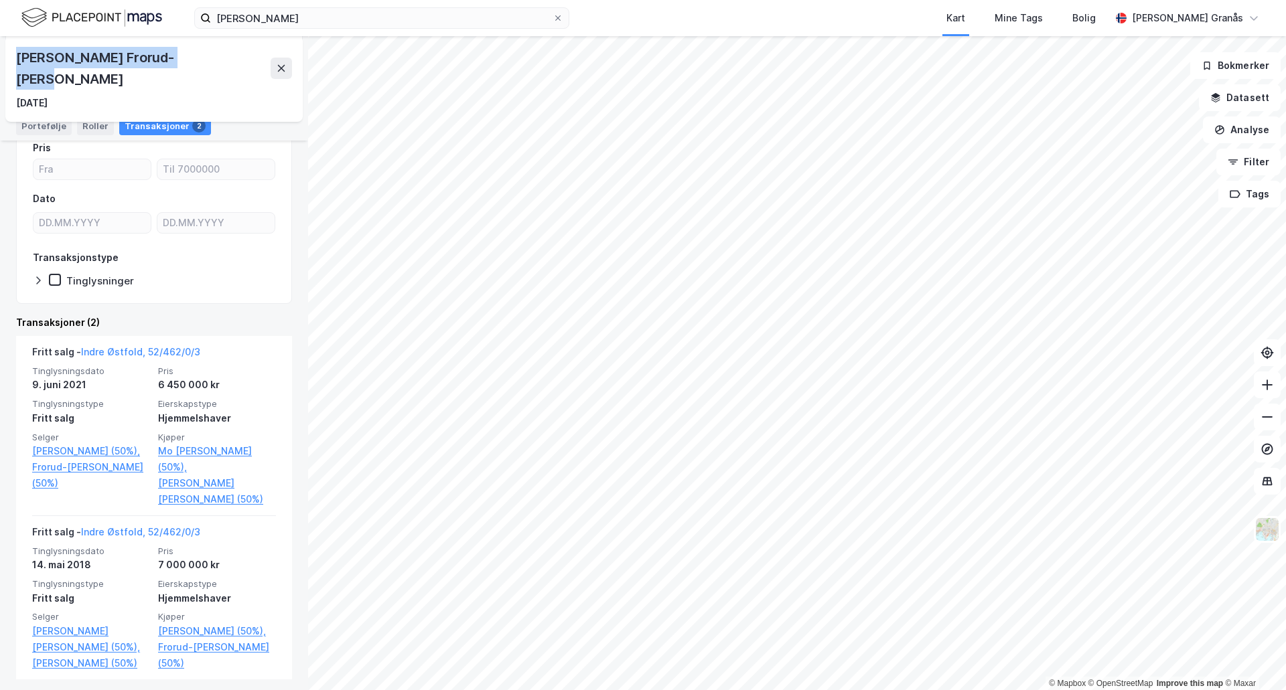
click at [192, 55] on div "[PERSON_NAME] Frorud-[PERSON_NAME]" at bounding box center [143, 68] width 254 height 43
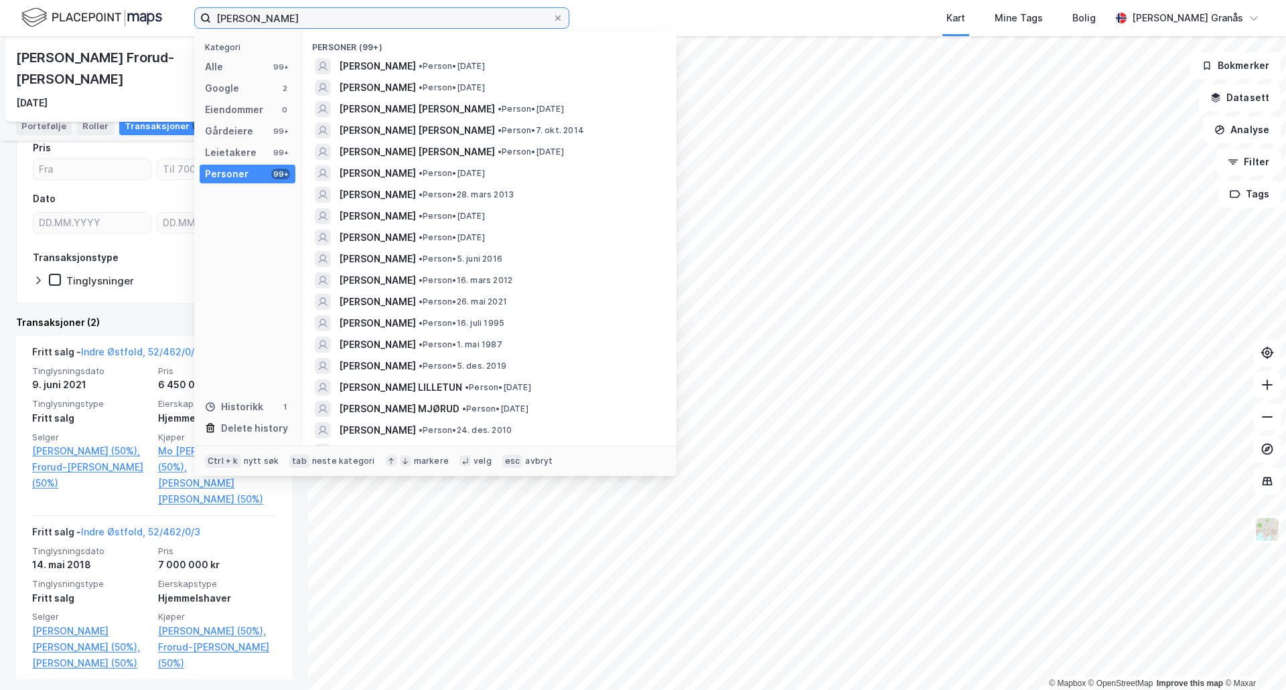
drag, startPoint x: 343, startPoint y: 10, endPoint x: 145, endPoint y: 12, distance: 197.5
click at [145, 12] on div "[PERSON_NAME] [PERSON_NAME] Kategori Alle 99+ Google 2 Eiendommer 0 Gårdeiere 9…" at bounding box center [643, 18] width 1286 height 36
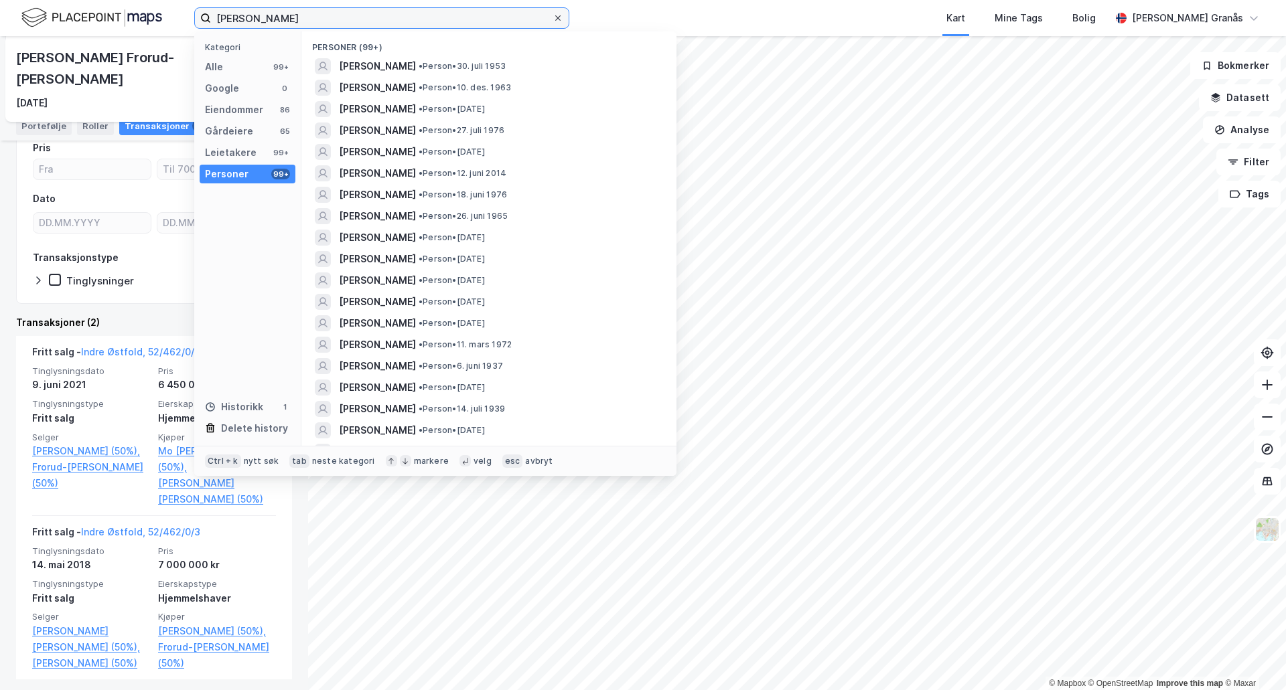
type input "[PERSON_NAME]"
click at [558, 19] on icon at bounding box center [557, 17] width 5 height 5
click at [552, 19] on input "[PERSON_NAME]" at bounding box center [381, 18] width 341 height 20
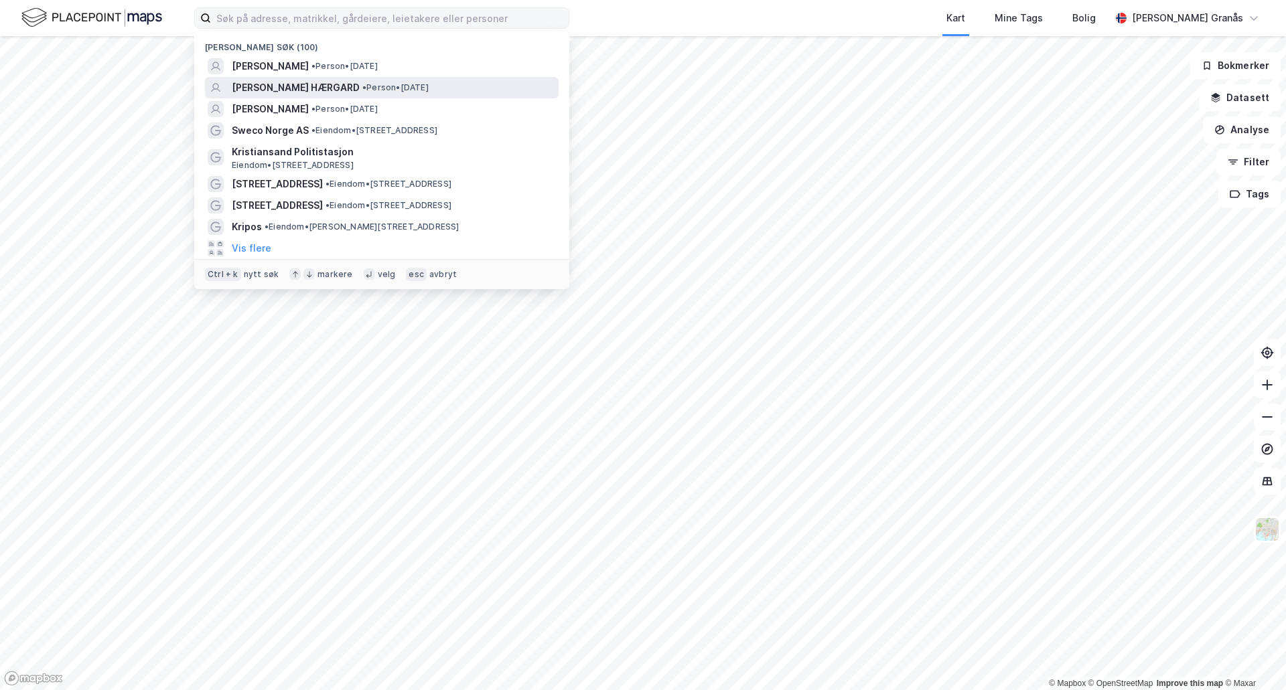
click at [327, 88] on span "[PERSON_NAME] HÆRGARD" at bounding box center [296, 88] width 128 height 16
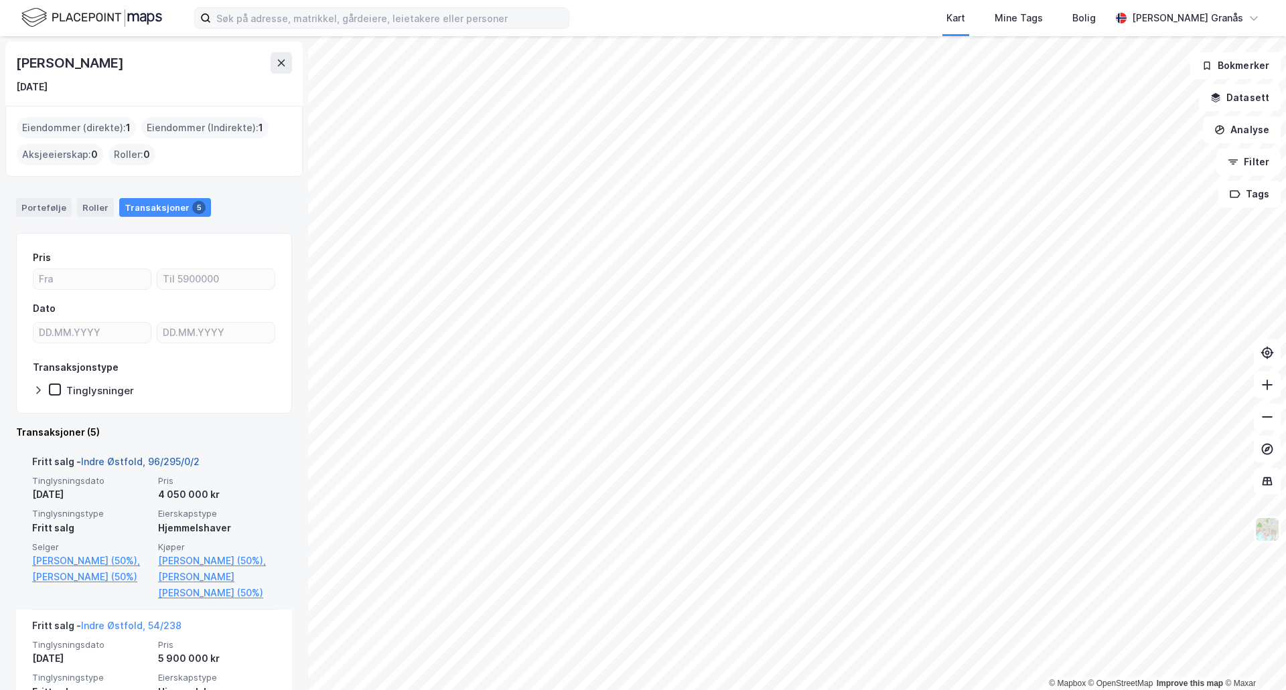
click at [150, 465] on link "Indre Østfold, 96/295/0/2" at bounding box center [140, 461] width 119 height 11
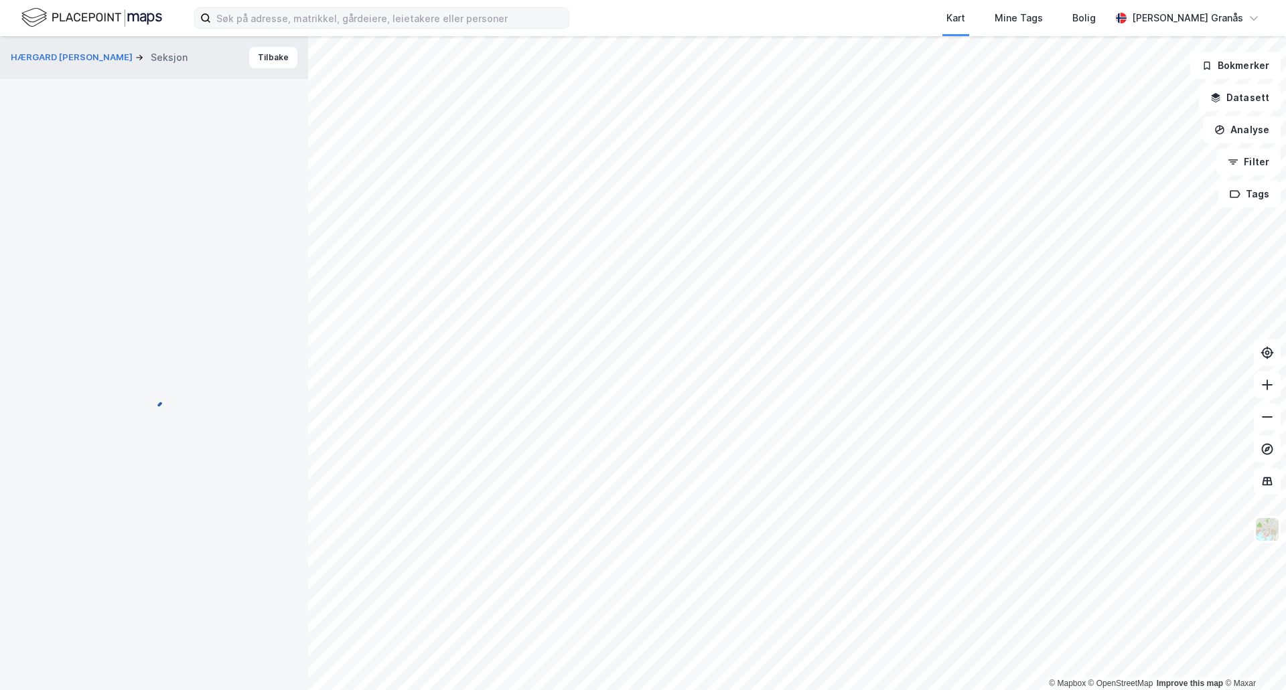
scroll to position [11, 0]
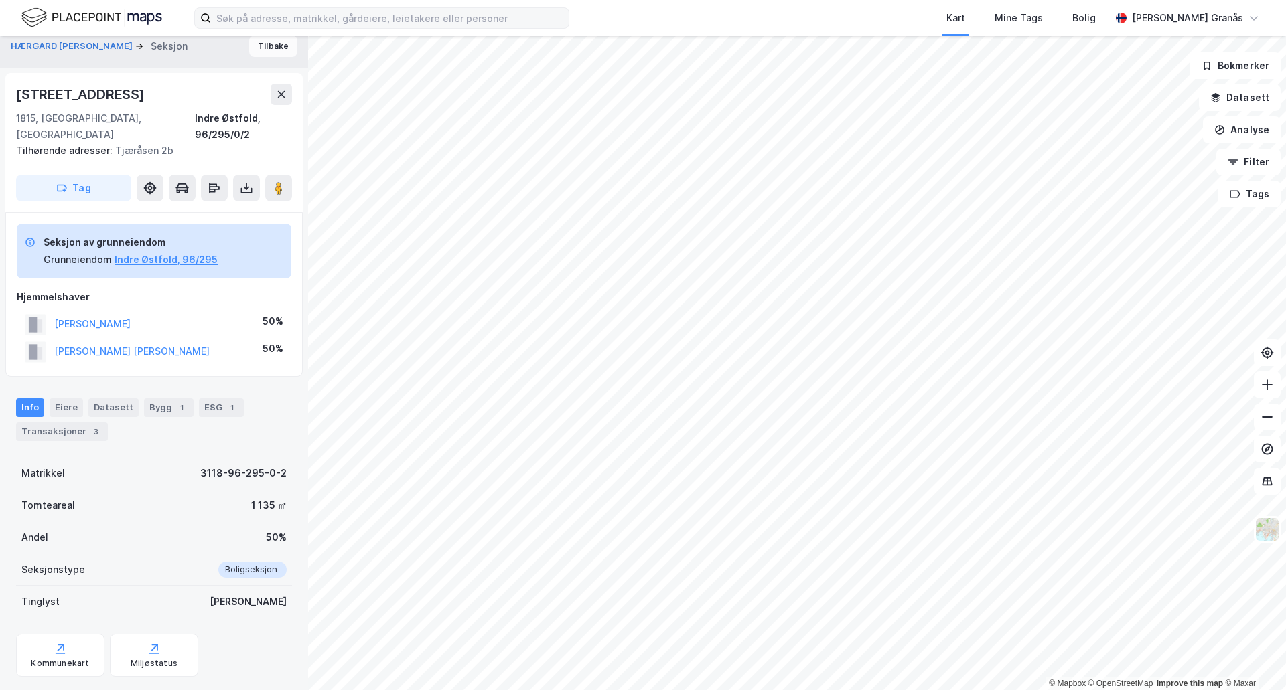
click at [256, 51] on button "Tilbake" at bounding box center [273, 45] width 48 height 21
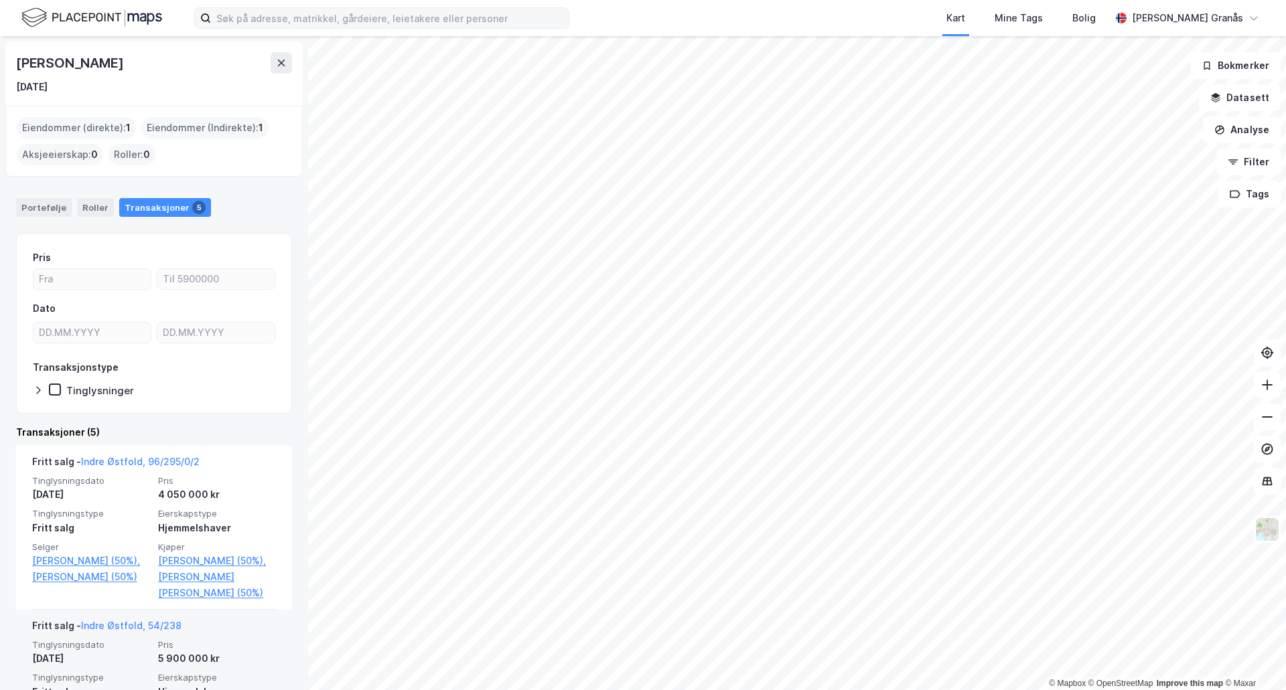
scroll to position [201, 0]
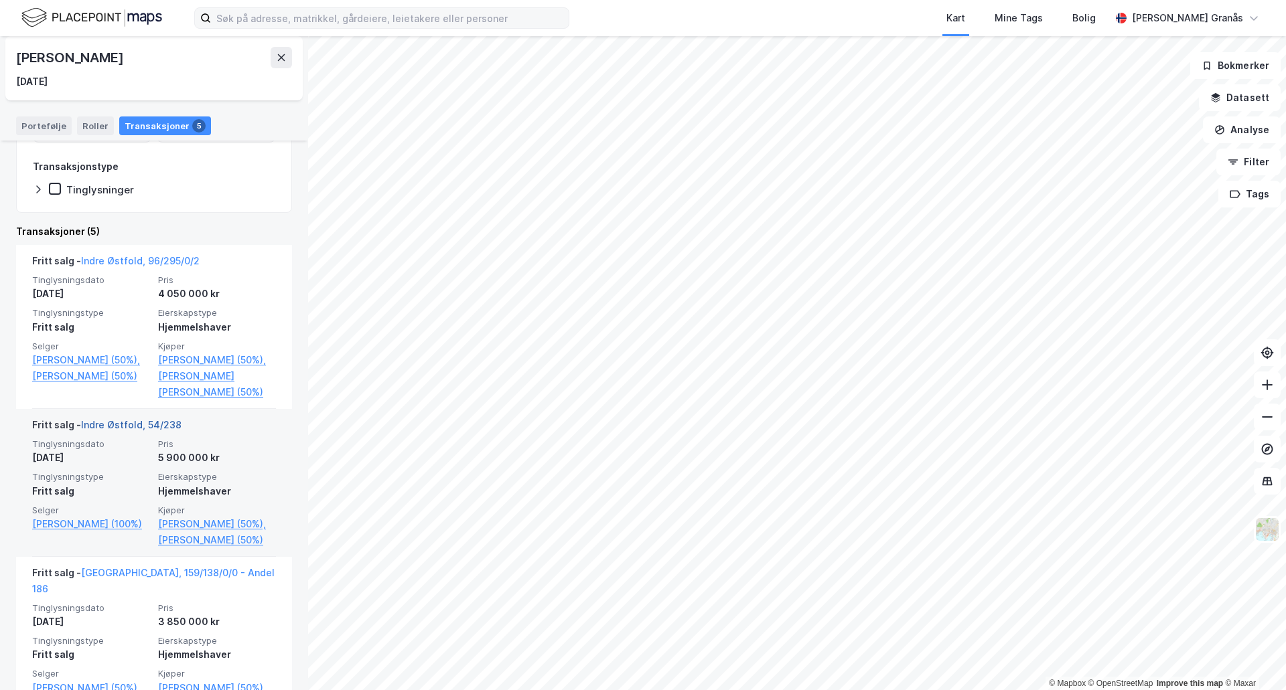
click at [147, 431] on link "Indre Østfold, 54/238" at bounding box center [131, 424] width 100 height 11
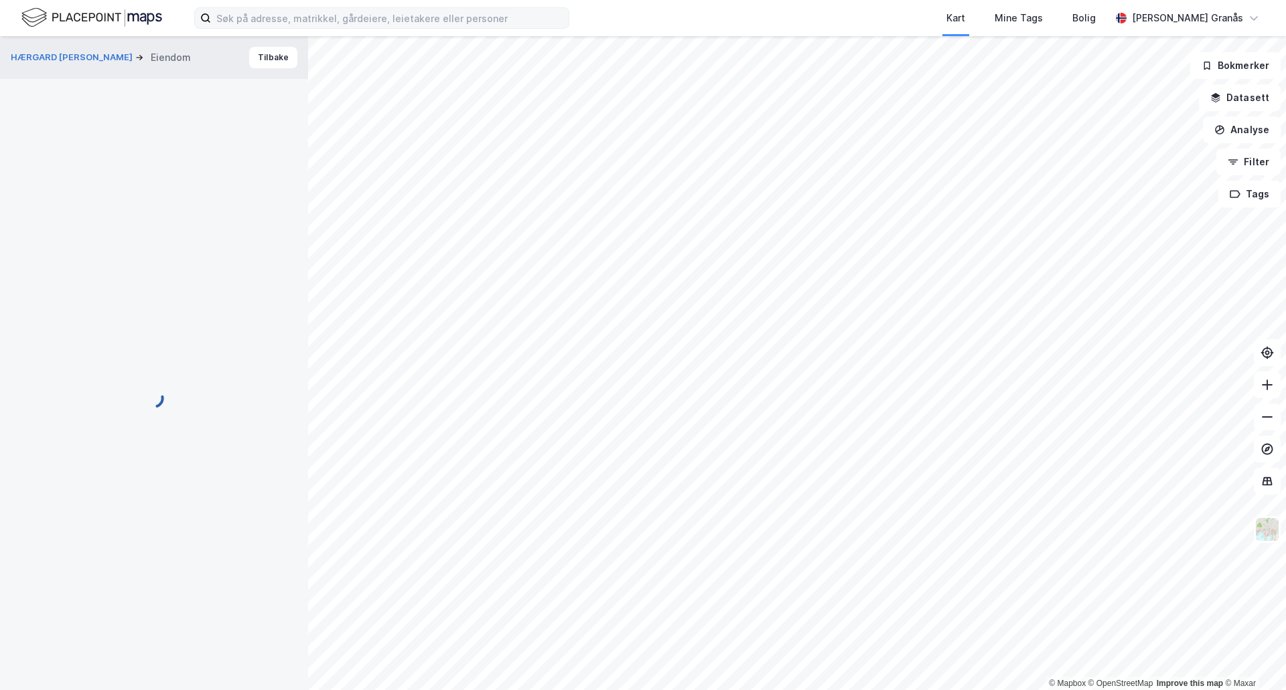
scroll to position [11, 0]
